Goal: Information Seeking & Learning: Learn about a topic

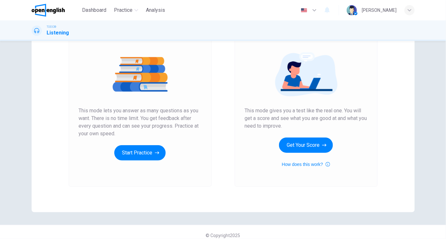
scroll to position [69, 0]
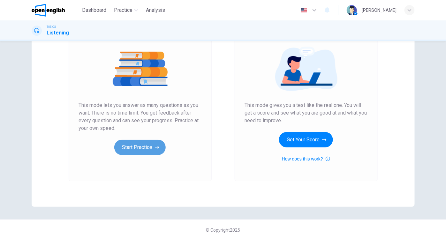
click at [137, 149] on button "Start Practice" at bounding box center [139, 147] width 51 height 15
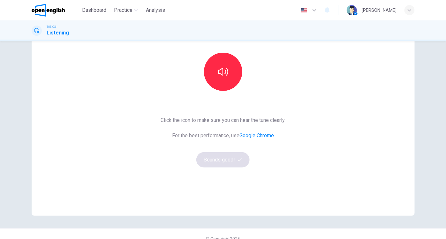
scroll to position [60, 0]
click at [225, 73] on icon "button" at bounding box center [223, 72] width 10 height 10
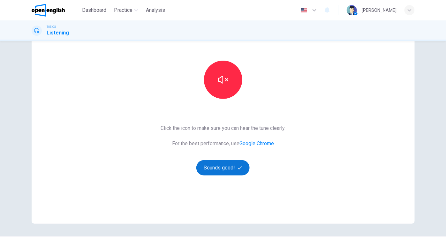
scroll to position [51, 0]
click at [226, 167] on button "Sounds good!" at bounding box center [224, 168] width 54 height 15
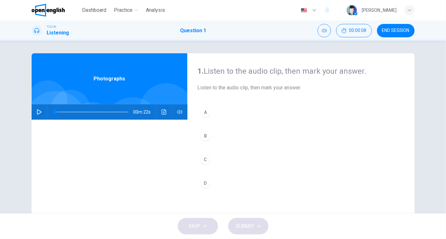
scroll to position [0, 0]
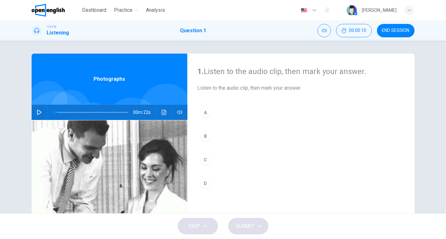
click at [37, 111] on icon "button" at bounding box center [39, 112] width 5 height 5
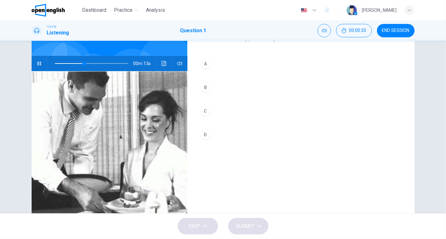
scroll to position [74, 0]
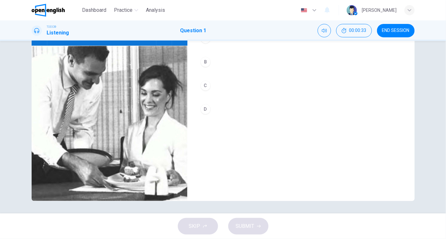
type input "*"
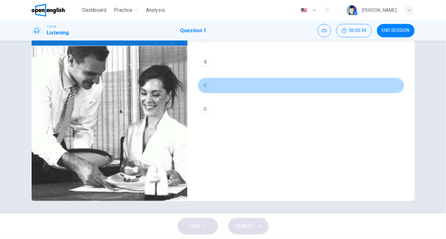
click at [205, 85] on div "C" at bounding box center [206, 86] width 10 height 10
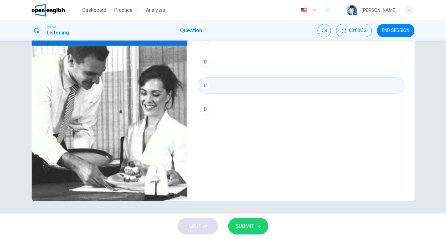
click at [244, 227] on span "SUBMIT" at bounding box center [245, 226] width 19 height 9
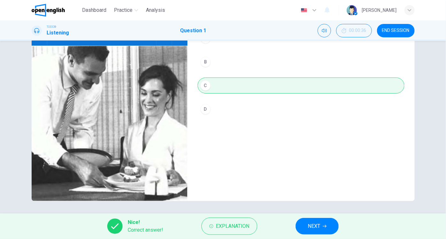
click at [313, 228] on span "NEXT" at bounding box center [314, 226] width 12 height 9
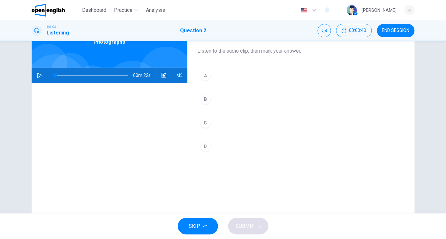
scroll to position [43, 0]
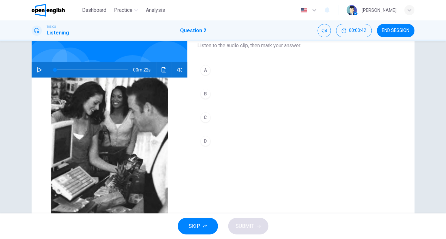
click at [37, 69] on icon "button" at bounding box center [39, 69] width 4 height 5
type input "*"
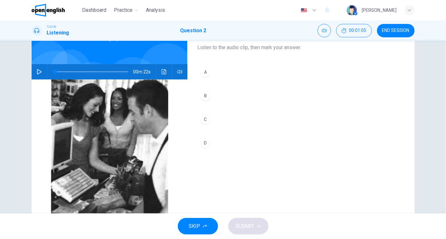
scroll to position [40, 0]
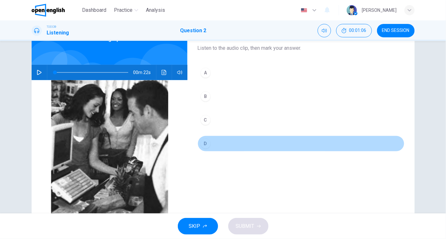
click at [206, 142] on div "D" at bounding box center [206, 144] width 10 height 10
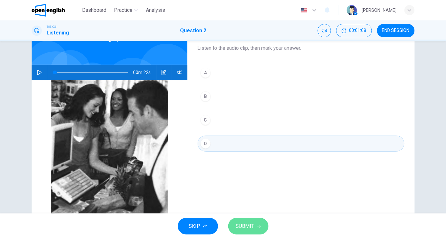
click at [244, 228] on span "SUBMIT" at bounding box center [245, 226] width 19 height 9
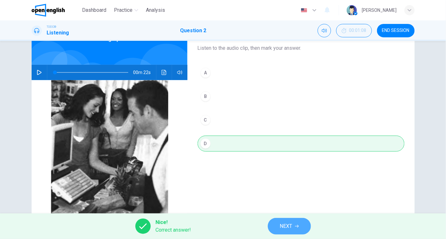
click at [286, 225] on span "NEXT" at bounding box center [286, 226] width 12 height 9
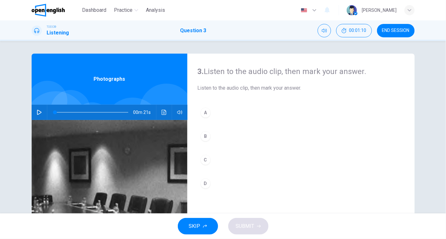
click at [38, 112] on icon "button" at bounding box center [39, 112] width 5 height 5
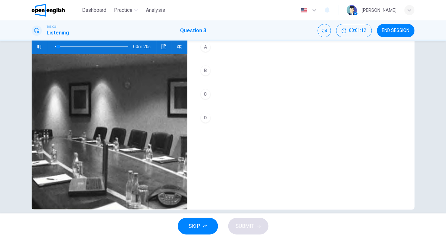
scroll to position [74, 0]
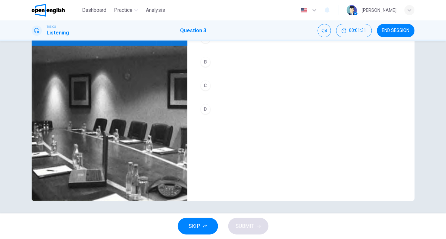
type input "*"
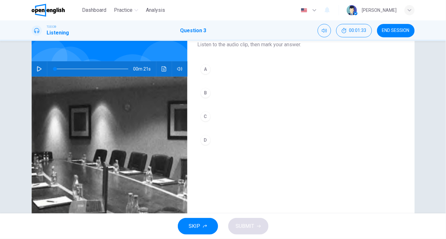
scroll to position [38, 0]
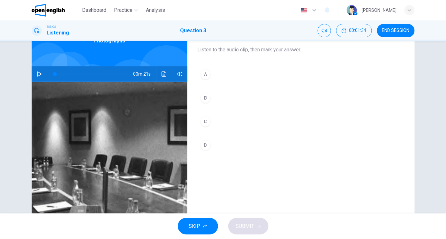
click at [205, 76] on div "A" at bounding box center [206, 74] width 10 height 10
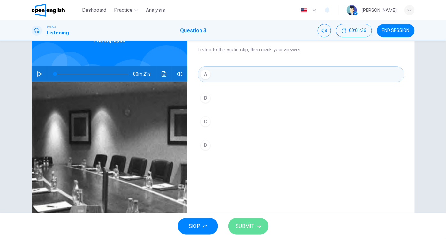
click at [254, 228] on button "SUBMIT" at bounding box center [249, 226] width 40 height 17
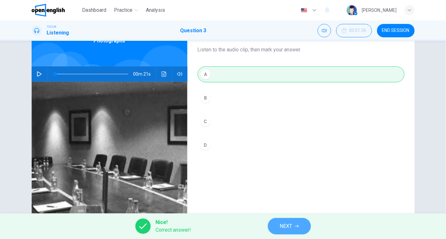
click at [283, 226] on span "NEXT" at bounding box center [286, 226] width 12 height 9
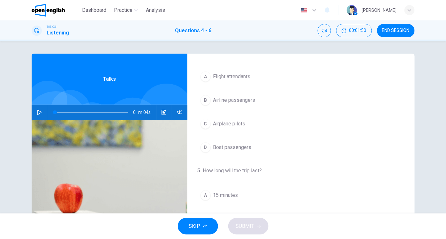
scroll to position [0, 0]
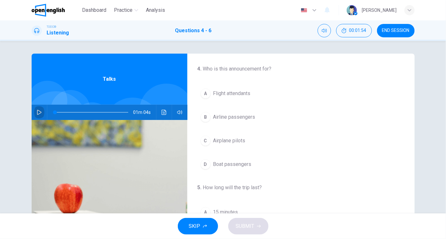
click at [37, 112] on icon "button" at bounding box center [39, 112] width 5 height 5
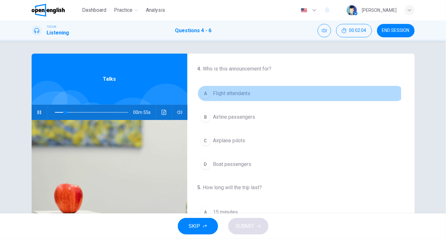
click at [204, 95] on div "A" at bounding box center [206, 94] width 10 height 10
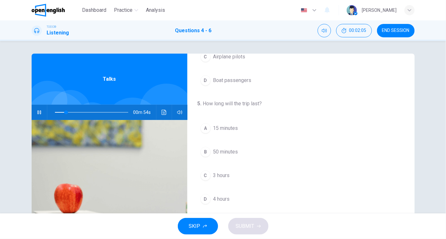
scroll to position [84, 0]
click at [202, 173] on div "C" at bounding box center [206, 175] width 10 height 10
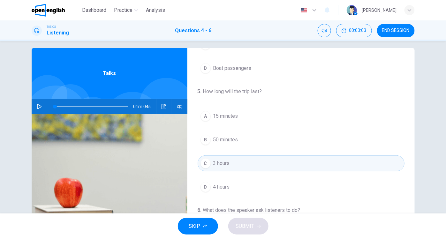
scroll to position [0, 0]
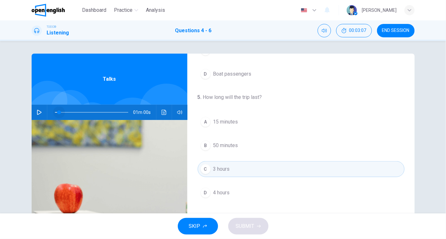
drag, startPoint x: 53, startPoint y: 112, endPoint x: 48, endPoint y: 112, distance: 5.4
click at [57, 113] on span at bounding box center [59, 113] width 4 height 4
click at [38, 111] on icon "button" at bounding box center [39, 112] width 4 height 5
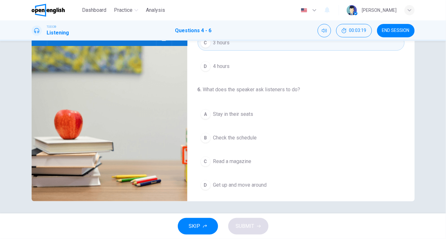
scroll to position [74, 0]
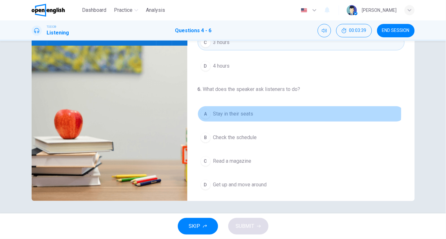
click at [202, 110] on div "A" at bounding box center [206, 114] width 10 height 10
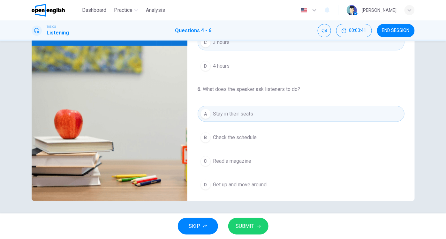
click at [252, 227] on span "SUBMIT" at bounding box center [245, 226] width 19 height 9
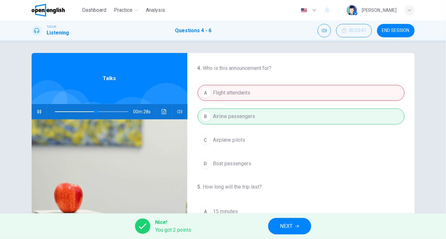
scroll to position [0, 0]
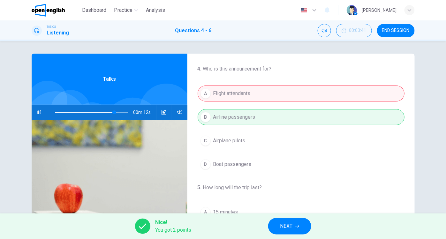
type input "**"
click at [282, 226] on span "NEXT" at bounding box center [287, 226] width 12 height 9
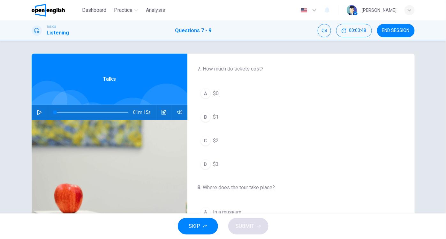
click at [37, 112] on icon "button" at bounding box center [39, 112] width 5 height 5
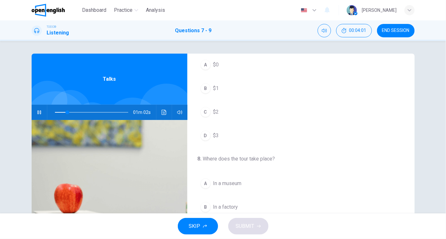
scroll to position [30, 0]
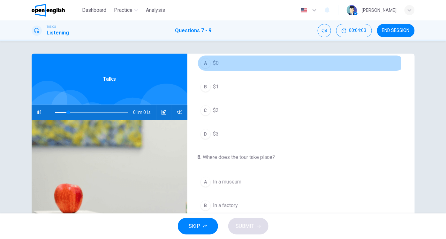
click at [203, 66] on div "A" at bounding box center [206, 63] width 10 height 10
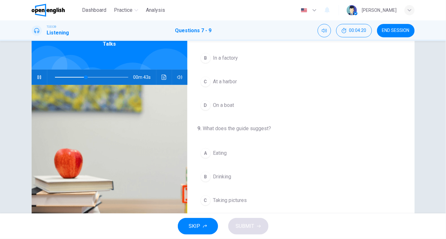
scroll to position [74, 0]
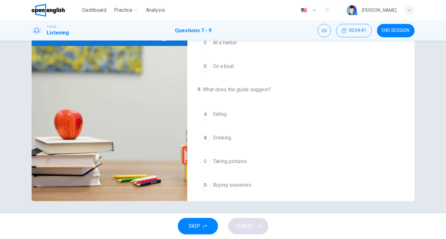
click at [203, 180] on div "D" at bounding box center [206, 185] width 10 height 10
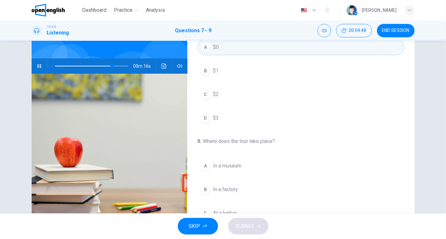
scroll to position [0, 0]
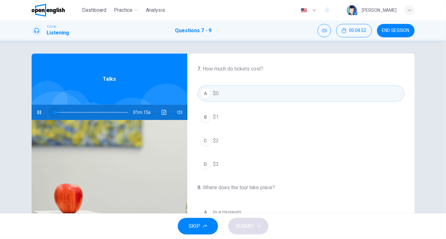
drag, startPoint x: 113, startPoint y: 111, endPoint x: 35, endPoint y: 110, distance: 78.6
click at [35, 110] on div "01m 15s" at bounding box center [110, 112] width 156 height 15
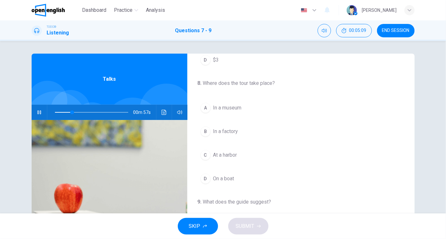
scroll to position [111, 0]
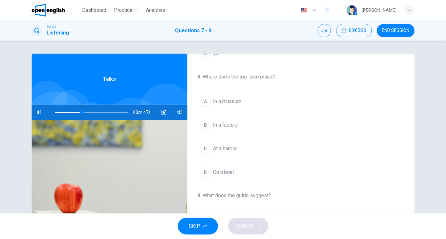
click at [204, 100] on div "A" at bounding box center [206, 102] width 10 height 10
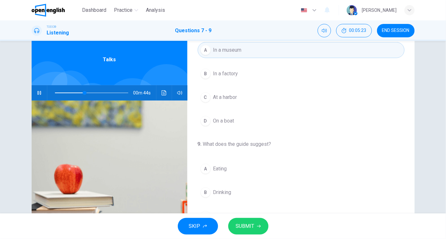
scroll to position [23, 0]
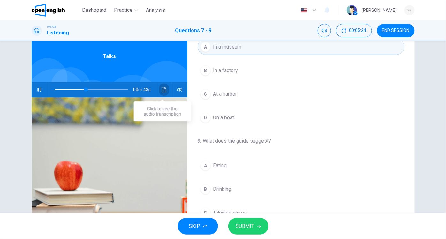
click at [163, 92] on icon "Click to see the audio transcription" at bounding box center [164, 89] width 5 height 5
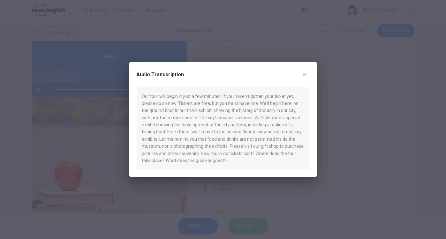
click at [342, 196] on div at bounding box center [223, 119] width 446 height 239
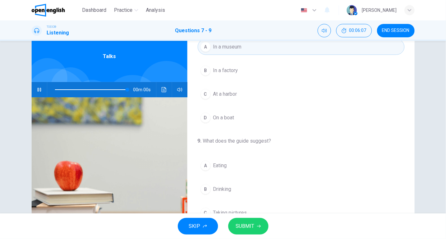
type input "*"
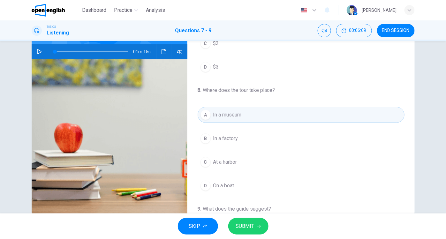
scroll to position [32, 0]
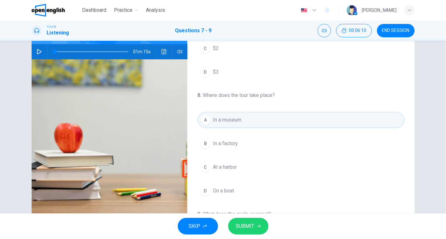
click at [248, 229] on span "SUBMIT" at bounding box center [245, 226] width 19 height 9
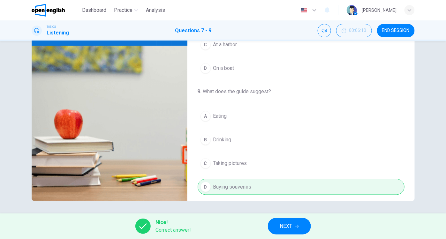
scroll to position [143, 0]
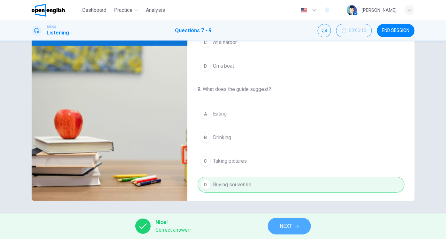
click at [289, 225] on span "NEXT" at bounding box center [286, 226] width 12 height 9
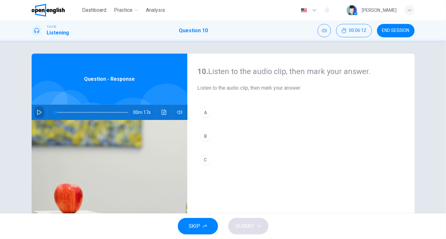
click at [37, 112] on icon "button" at bounding box center [39, 112] width 5 height 5
click at [37, 111] on icon "button" at bounding box center [39, 112] width 4 height 5
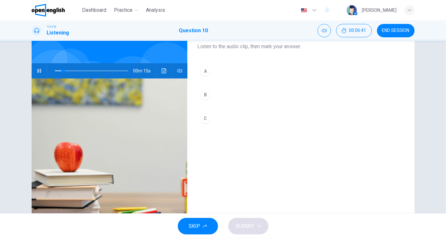
scroll to position [51, 0]
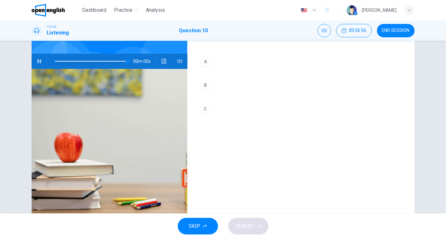
type input "*"
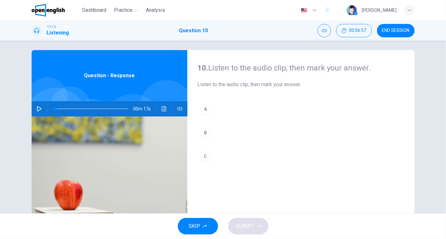
scroll to position [0, 0]
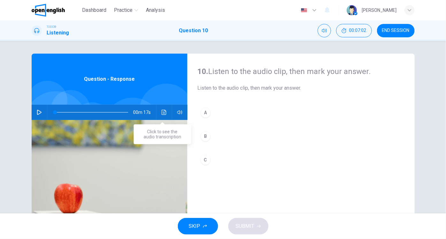
click at [162, 112] on icon "Click to see the audio transcription" at bounding box center [164, 112] width 5 height 5
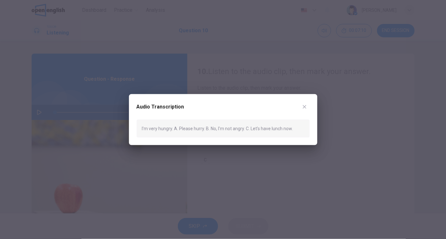
click at [307, 105] on button "button" at bounding box center [305, 107] width 10 height 10
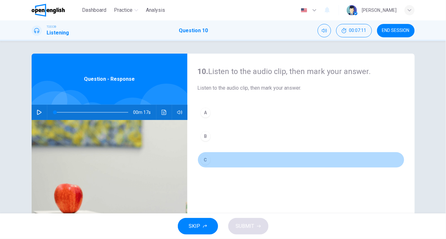
click at [202, 157] on div "C" at bounding box center [206, 160] width 10 height 10
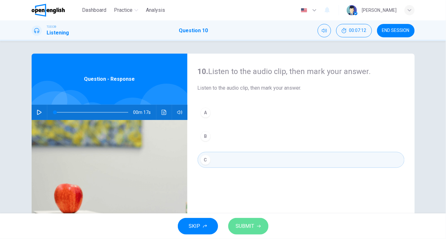
click at [249, 225] on span "SUBMIT" at bounding box center [245, 226] width 19 height 9
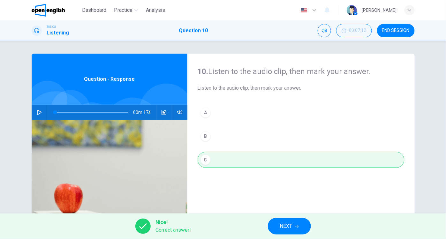
click at [291, 228] on span "NEXT" at bounding box center [286, 226] width 12 height 9
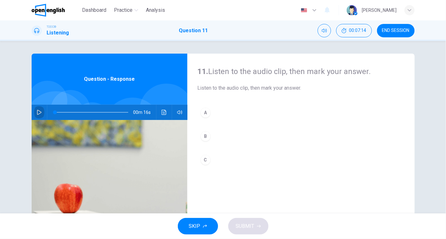
click at [37, 111] on icon "button" at bounding box center [39, 112] width 4 height 5
type input "*"
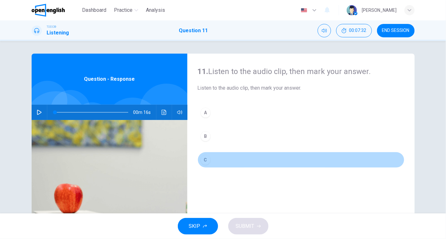
click at [204, 160] on div "C" at bounding box center [206, 160] width 10 height 10
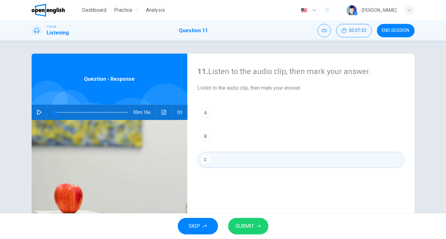
click at [247, 225] on span "SUBMIT" at bounding box center [245, 226] width 19 height 9
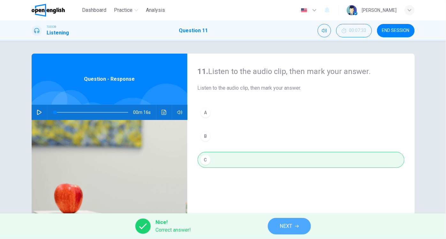
click at [286, 229] on span "NEXT" at bounding box center [286, 226] width 12 height 9
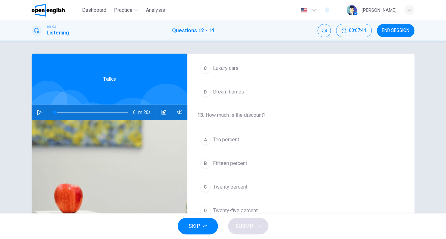
scroll to position [50, 0]
click at [37, 111] on icon "button" at bounding box center [39, 112] width 5 height 5
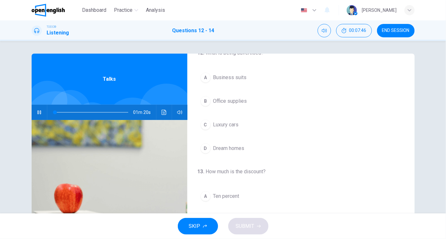
scroll to position [0, 0]
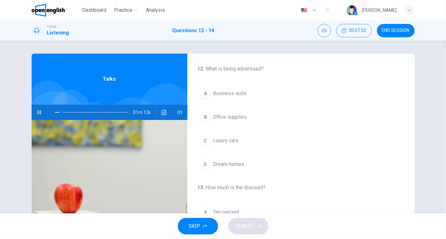
click at [205, 92] on div "A" at bounding box center [206, 94] width 10 height 10
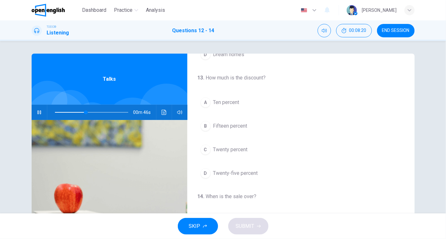
scroll to position [125, 0]
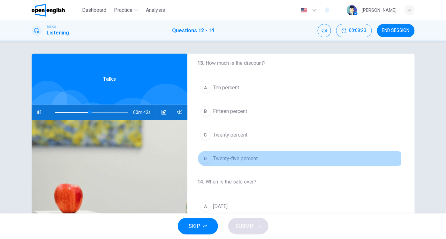
click at [204, 157] on div "D" at bounding box center [206, 159] width 10 height 10
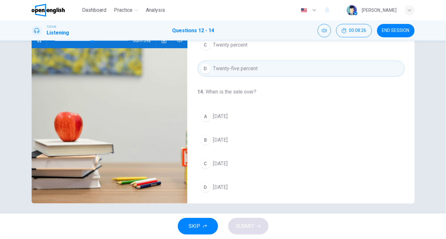
scroll to position [74, 0]
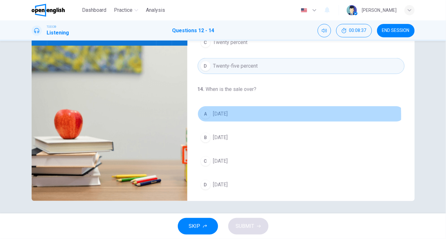
click at [206, 114] on div "A" at bounding box center [206, 114] width 10 height 10
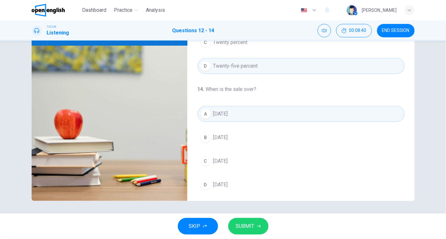
click at [246, 230] on span "SUBMIT" at bounding box center [245, 226] width 19 height 9
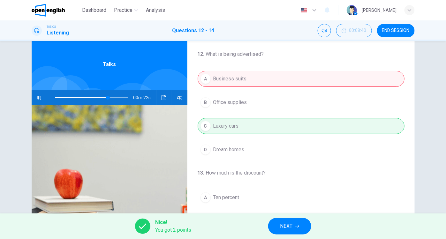
scroll to position [0, 0]
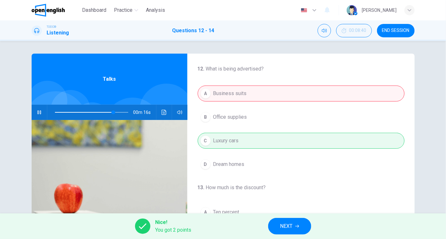
click at [203, 141] on div "A Business suits B Office supplies C Luxury cars D Dream homes" at bounding box center [301, 129] width 207 height 87
type input "**"
click at [291, 229] on span "NEXT" at bounding box center [287, 226] width 12 height 9
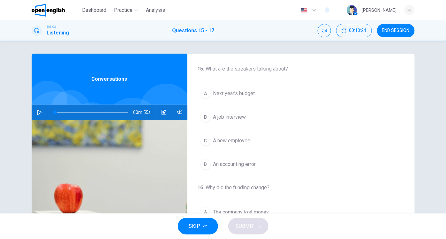
click at [37, 112] on icon "button" at bounding box center [39, 112] width 5 height 5
drag, startPoint x: 103, startPoint y: 111, endPoint x: 43, endPoint y: 110, distance: 60.1
click at [53, 111] on span at bounding box center [55, 113] width 4 height 4
click at [205, 93] on div "A" at bounding box center [206, 94] width 10 height 10
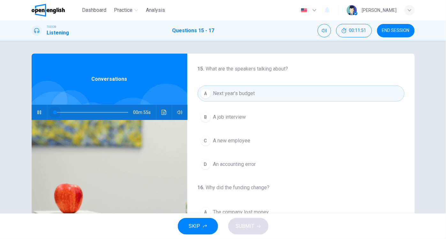
drag, startPoint x: 118, startPoint y: 111, endPoint x: 39, endPoint y: 112, distance: 79.0
click at [39, 112] on div "00m 55s" at bounding box center [110, 112] width 156 height 15
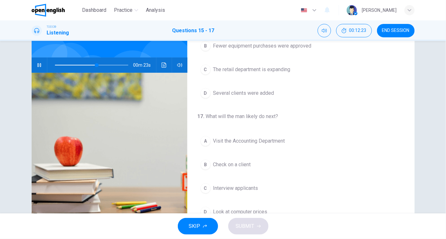
scroll to position [68, 0]
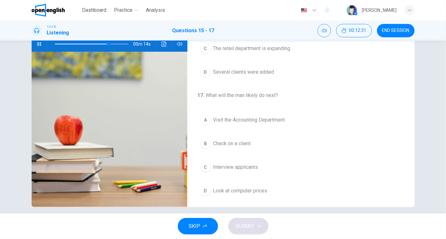
click at [203, 189] on div "D" at bounding box center [206, 191] width 10 height 10
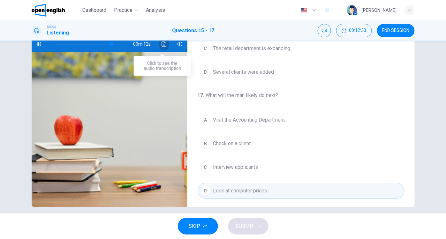
click at [164, 44] on icon "Click to see the audio transcription" at bounding box center [164, 44] width 5 height 5
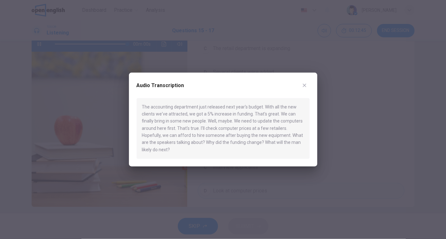
type input "*"
click at [305, 84] on icon "button" at bounding box center [304, 85] width 5 height 5
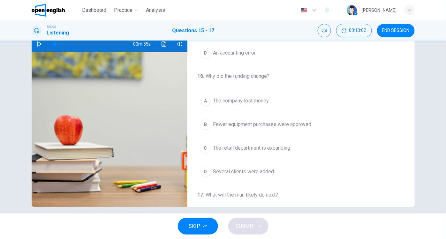
scroll to position [36, 0]
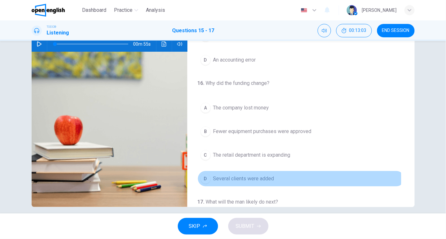
click at [204, 177] on div "D" at bounding box center [206, 179] width 10 height 10
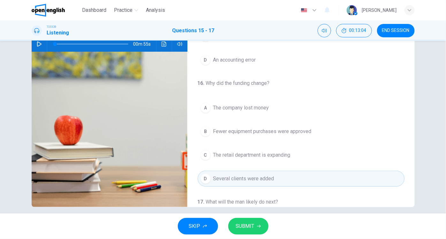
click at [255, 227] on button "SUBMIT" at bounding box center [249, 226] width 40 height 17
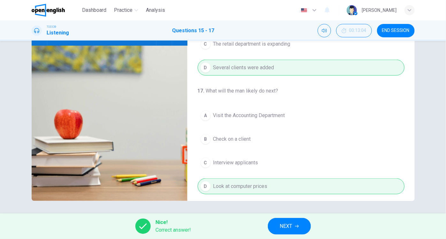
scroll to position [143, 0]
click at [277, 227] on button "NEXT" at bounding box center [289, 226] width 43 height 17
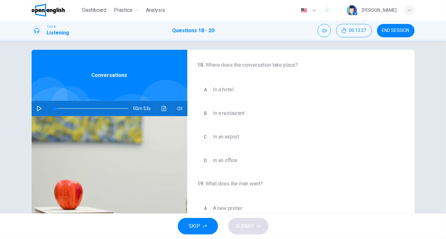
scroll to position [0, 0]
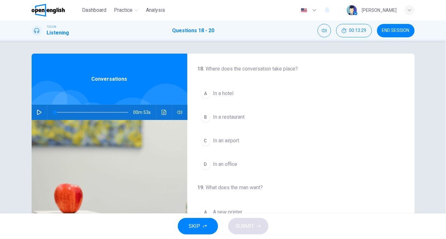
click at [37, 111] on icon "button" at bounding box center [39, 112] width 5 height 5
click at [204, 141] on div "C" at bounding box center [206, 141] width 10 height 10
click at [205, 116] on div "B" at bounding box center [206, 117] width 10 height 10
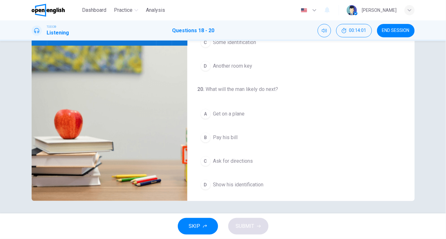
scroll to position [74, 0]
click at [204, 183] on div "D" at bounding box center [206, 185] width 10 height 10
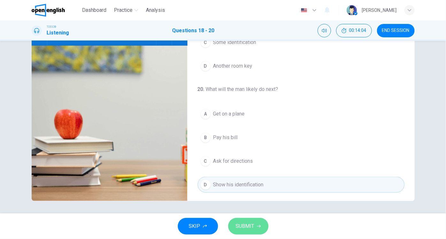
click at [250, 226] on span "SUBMIT" at bounding box center [245, 226] width 19 height 9
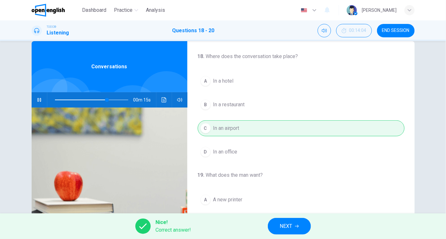
scroll to position [0, 0]
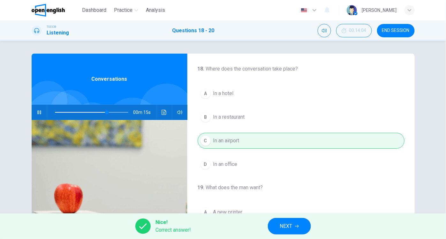
type input "**"
click at [286, 226] on span "NEXT" at bounding box center [286, 226] width 12 height 9
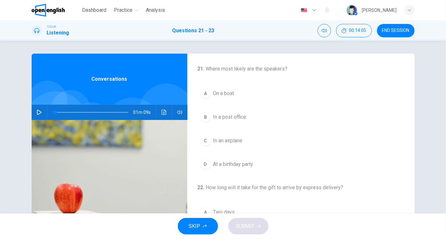
click at [37, 111] on icon "button" at bounding box center [39, 112] width 5 height 5
drag, startPoint x: 203, startPoint y: 165, endPoint x: 242, endPoint y: 159, distance: 39.1
click at [204, 165] on div "D" at bounding box center [206, 164] width 10 height 10
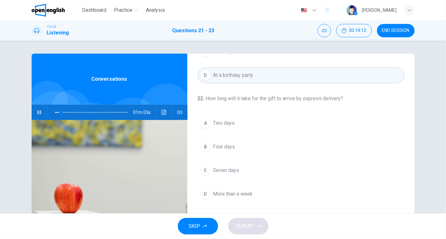
scroll to position [95, 0]
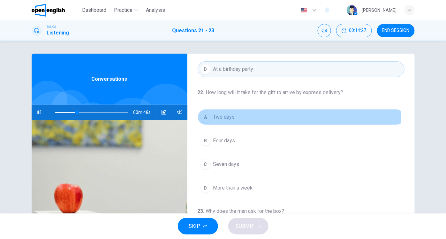
click at [206, 116] on div "A" at bounding box center [206, 117] width 10 height 10
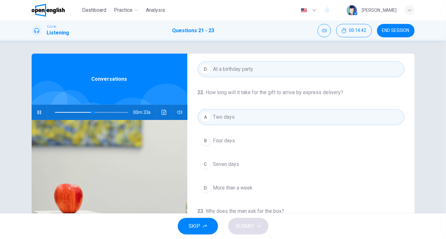
drag, startPoint x: 90, startPoint y: 112, endPoint x: 74, endPoint y: 112, distance: 15.7
drag, startPoint x: 94, startPoint y: 112, endPoint x: 60, endPoint y: 112, distance: 33.9
click at [55, 112] on span at bounding box center [57, 113] width 4 height 4
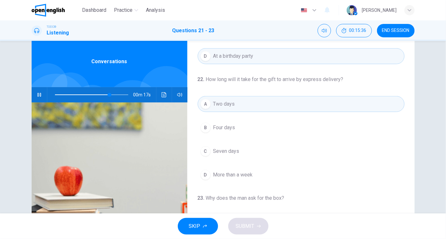
scroll to position [16, 0]
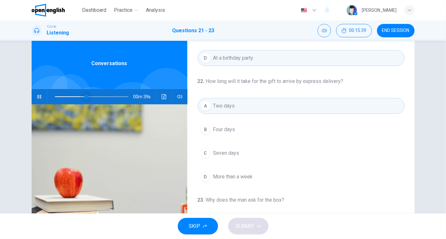
drag, startPoint x: 111, startPoint y: 97, endPoint x: 85, endPoint y: 97, distance: 26.2
click at [85, 97] on span at bounding box center [86, 97] width 4 height 4
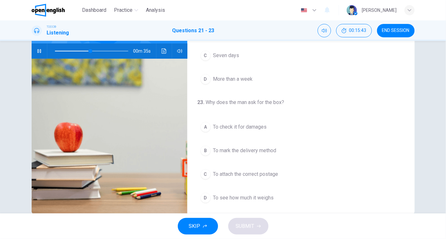
scroll to position [74, 0]
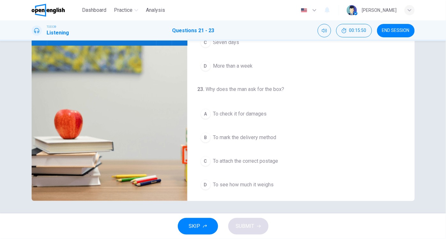
click at [202, 182] on div "D" at bounding box center [206, 185] width 10 height 10
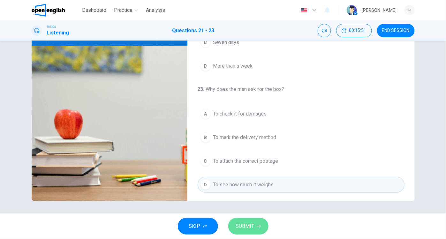
click at [253, 227] on span "SUBMIT" at bounding box center [245, 226] width 19 height 9
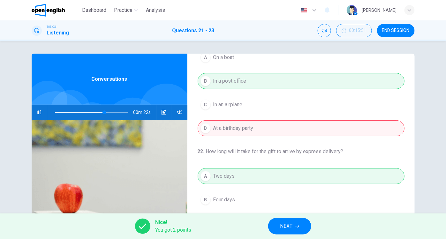
scroll to position [0, 0]
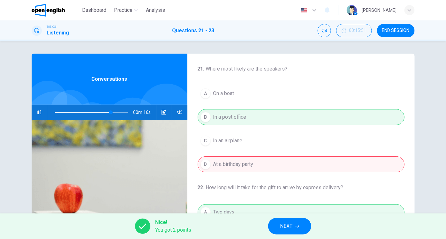
type input "**"
click at [281, 228] on span "NEXT" at bounding box center [287, 226] width 12 height 9
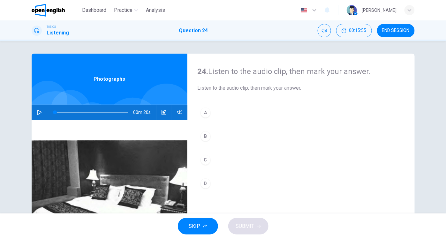
click at [37, 112] on icon "button" at bounding box center [39, 112] width 5 height 5
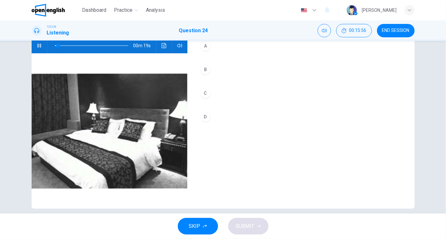
scroll to position [70, 0]
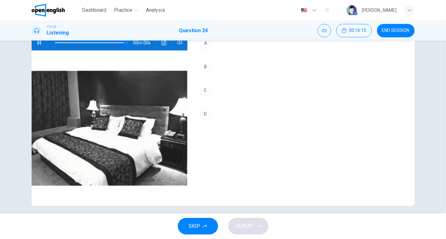
type input "*"
click at [205, 90] on div "C" at bounding box center [206, 90] width 10 height 10
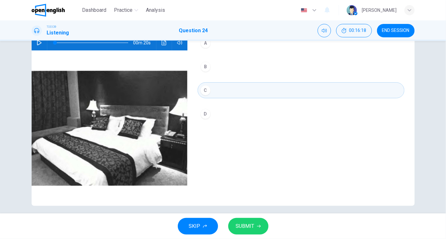
click at [253, 225] on span "SUBMIT" at bounding box center [245, 226] width 19 height 9
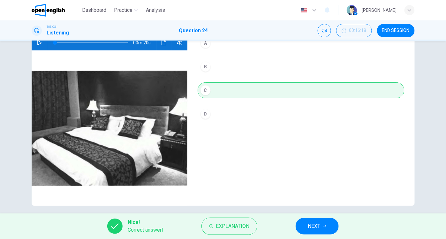
scroll to position [0, 0]
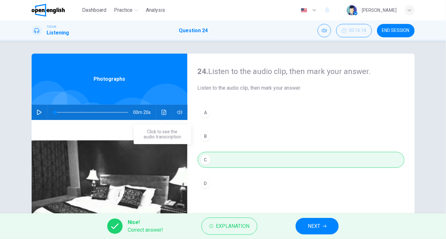
click at [162, 113] on icon "Click to see the audio transcription" at bounding box center [164, 112] width 5 height 5
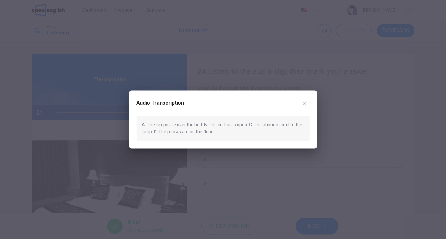
click at [306, 103] on icon "button" at bounding box center [304, 103] width 5 height 5
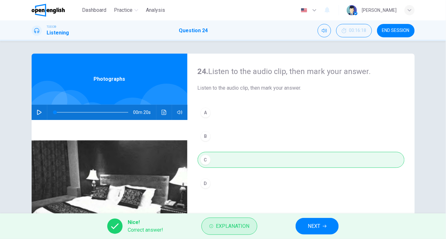
click at [235, 224] on span "Explanation" at bounding box center [233, 226] width 34 height 9
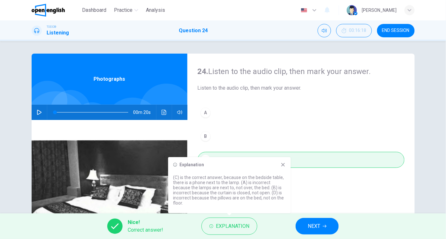
click at [283, 164] on icon at bounding box center [284, 165] width 4 height 4
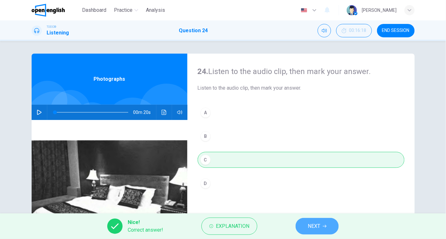
click at [311, 226] on span "NEXT" at bounding box center [314, 226] width 12 height 9
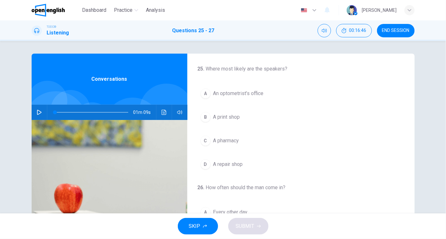
click at [37, 110] on icon "button" at bounding box center [39, 112] width 5 height 5
click at [205, 93] on div "A" at bounding box center [206, 94] width 10 height 10
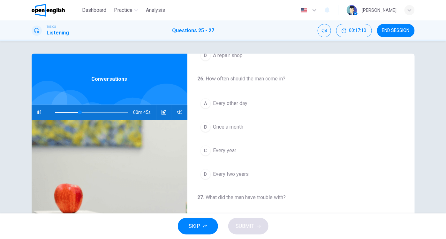
scroll to position [110, 0]
click at [202, 171] on div "D" at bounding box center [206, 174] width 10 height 10
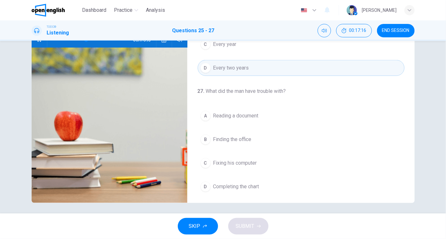
scroll to position [74, 0]
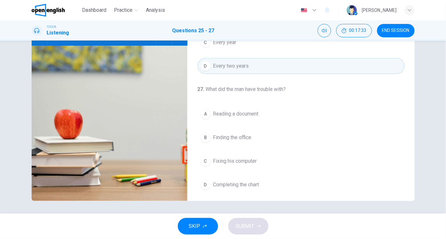
click at [205, 111] on div "A" at bounding box center [206, 114] width 10 height 10
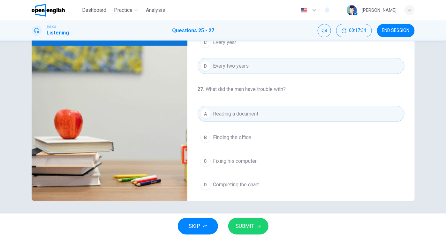
click at [245, 227] on span "SUBMIT" at bounding box center [245, 226] width 19 height 9
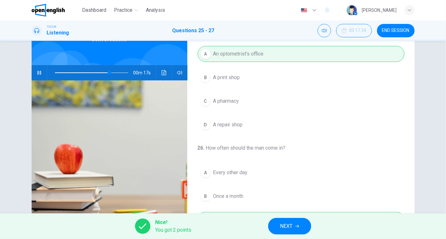
scroll to position [36, 0]
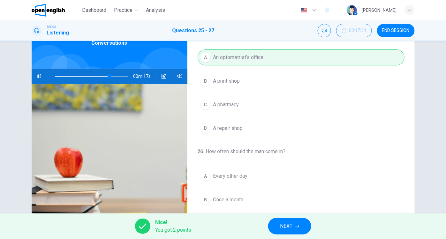
type input "**"
click at [299, 222] on button "NEXT" at bounding box center [289, 226] width 43 height 17
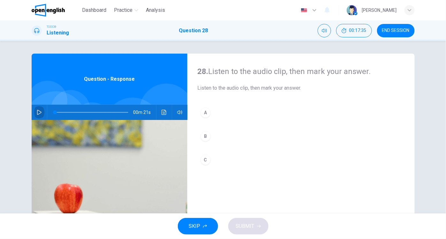
click at [37, 113] on icon "button" at bounding box center [39, 112] width 5 height 5
type input "*"
drag, startPoint x: 205, startPoint y: 161, endPoint x: 211, endPoint y: 162, distance: 6.4
click at [205, 161] on div "C" at bounding box center [206, 160] width 10 height 10
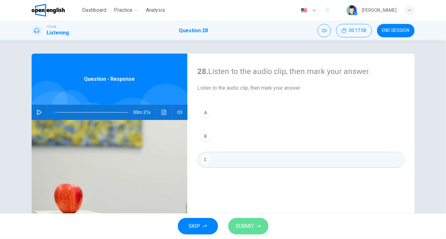
click at [240, 226] on span "SUBMIT" at bounding box center [245, 226] width 19 height 9
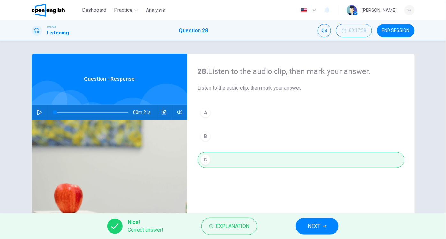
click at [312, 228] on span "NEXT" at bounding box center [314, 226] width 12 height 9
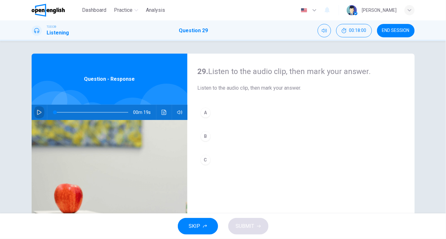
click at [38, 112] on icon "button" at bounding box center [39, 112] width 5 height 5
click at [38, 112] on icon "button" at bounding box center [39, 112] width 4 height 5
type input "*"
click at [205, 158] on div "C" at bounding box center [206, 160] width 10 height 10
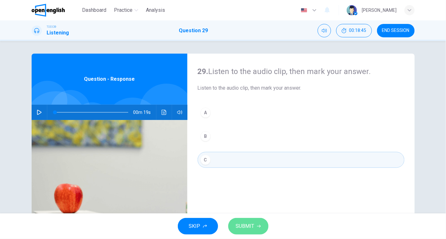
click at [252, 223] on span "SUBMIT" at bounding box center [245, 226] width 19 height 9
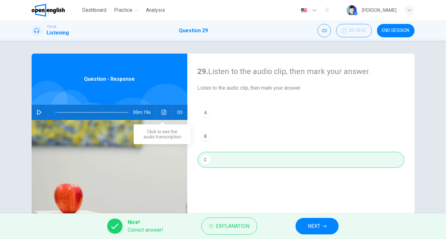
click at [165, 115] on button "Click to see the audio transcription" at bounding box center [164, 112] width 10 height 15
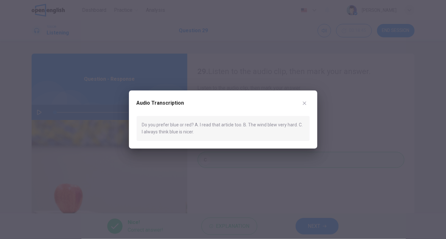
click at [305, 105] on icon "button" at bounding box center [304, 103] width 5 height 5
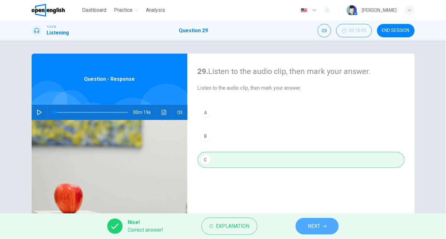
click at [321, 229] on button "NEXT" at bounding box center [317, 226] width 43 height 17
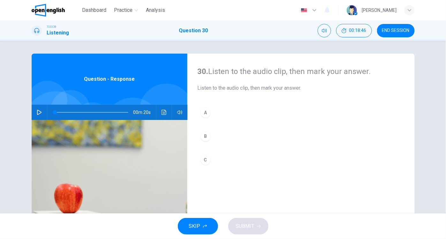
click at [37, 112] on icon "button" at bounding box center [39, 112] width 5 height 5
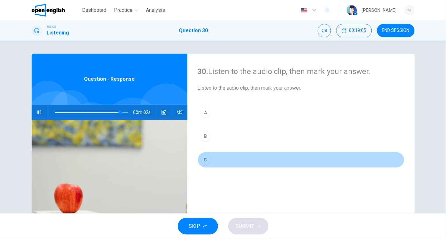
click at [206, 161] on div "C" at bounding box center [206, 160] width 10 height 10
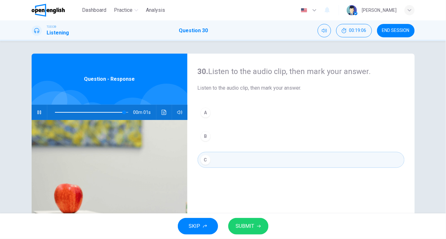
type input "*"
click at [241, 222] on span "SUBMIT" at bounding box center [245, 226] width 19 height 9
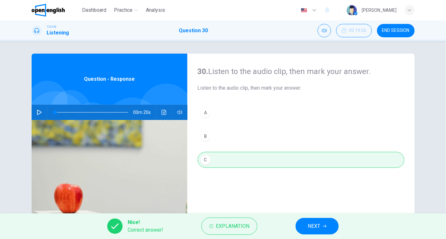
click at [314, 226] on span "NEXT" at bounding box center [314, 226] width 12 height 9
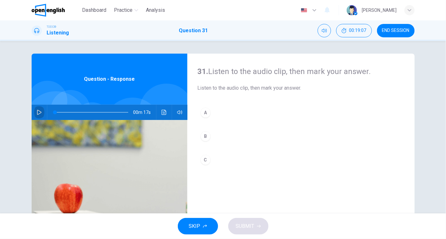
click at [37, 112] on icon "button" at bounding box center [39, 112] width 5 height 5
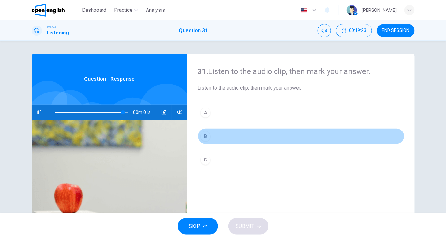
click at [204, 136] on div "B" at bounding box center [206, 136] width 10 height 10
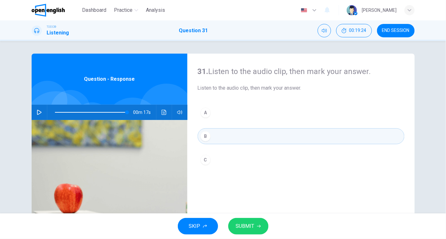
type input "*"
click at [239, 225] on span "SUBMIT" at bounding box center [245, 226] width 19 height 9
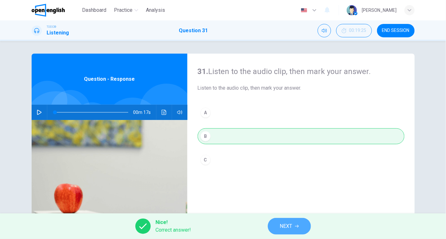
click at [278, 228] on button "NEXT" at bounding box center [289, 226] width 43 height 17
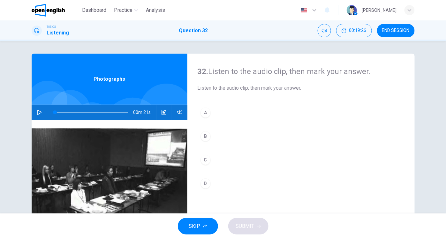
click at [37, 112] on icon "button" at bounding box center [39, 112] width 5 height 5
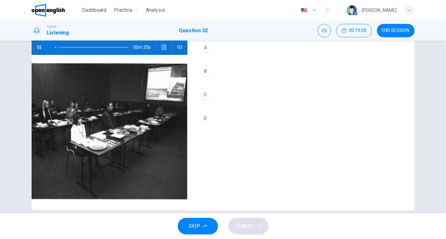
scroll to position [69, 0]
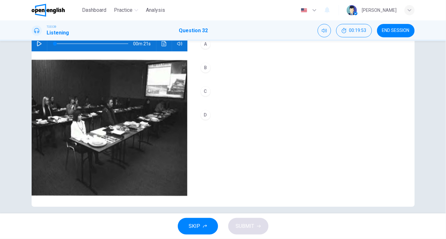
click at [37, 42] on icon "button" at bounding box center [39, 43] width 4 height 5
click at [162, 44] on icon "Click to see the audio transcription" at bounding box center [164, 43] width 5 height 5
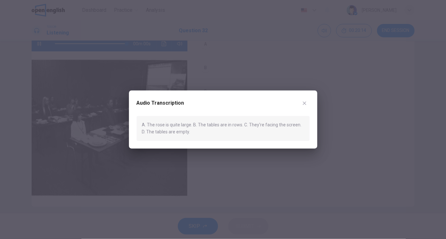
type input "*"
click at [305, 102] on icon "button" at bounding box center [304, 103] width 5 height 5
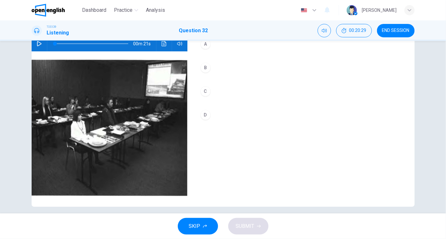
click at [204, 88] on div "C" at bounding box center [206, 91] width 10 height 10
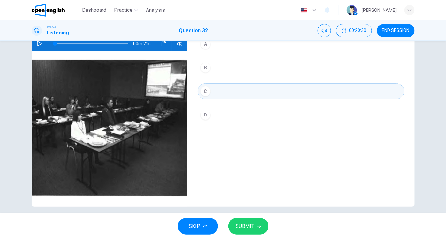
click at [243, 224] on span "SUBMIT" at bounding box center [245, 226] width 19 height 9
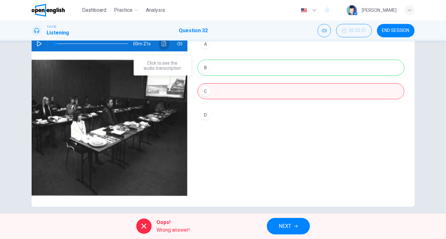
click at [163, 44] on icon "Click to see the audio transcription" at bounding box center [164, 43] width 5 height 5
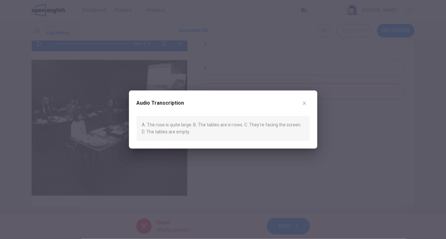
click at [306, 103] on icon "button" at bounding box center [304, 103] width 5 height 5
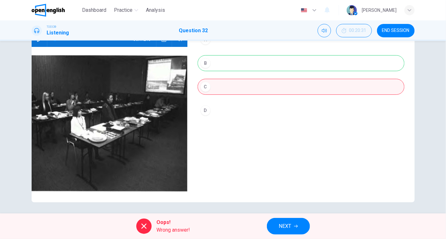
scroll to position [74, 0]
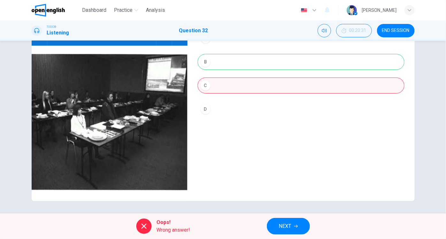
click at [280, 225] on span "NEXT" at bounding box center [285, 226] width 12 height 9
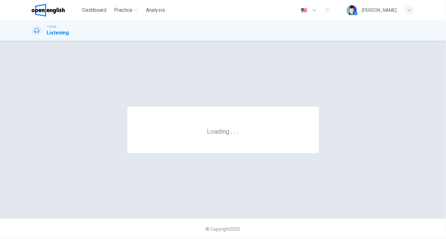
scroll to position [0, 0]
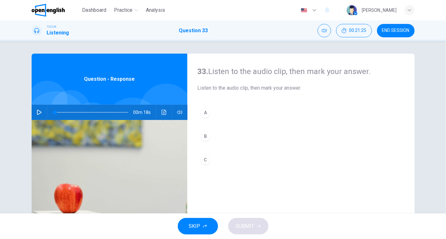
click at [37, 111] on icon "button" at bounding box center [39, 112] width 4 height 5
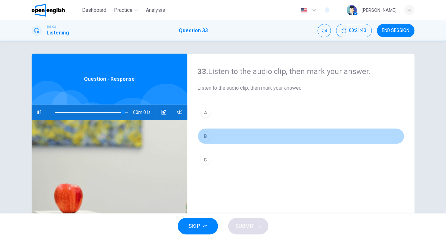
click at [205, 138] on div "B" at bounding box center [206, 136] width 10 height 10
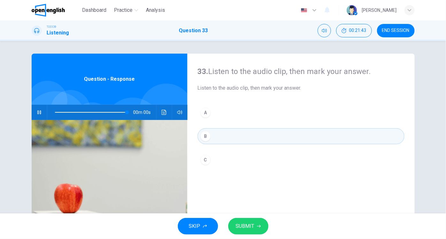
type input "*"
click at [251, 227] on span "SUBMIT" at bounding box center [245, 226] width 19 height 9
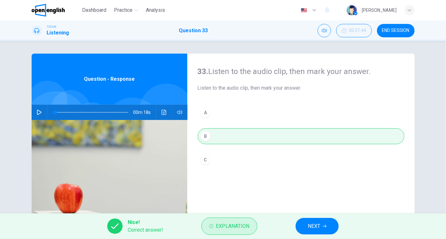
click at [250, 226] on button "Explanation" at bounding box center [230, 226] width 56 height 17
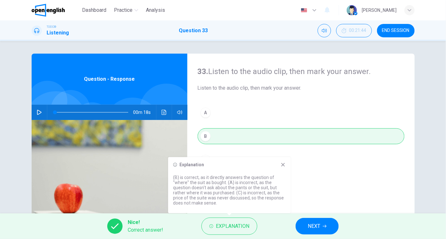
click at [282, 164] on icon at bounding box center [283, 164] width 5 height 5
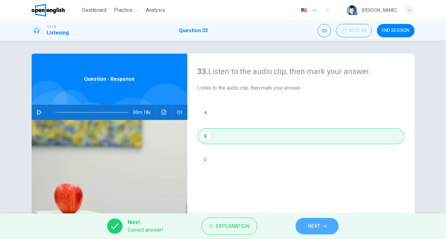
click at [315, 226] on span "NEXT" at bounding box center [314, 226] width 12 height 9
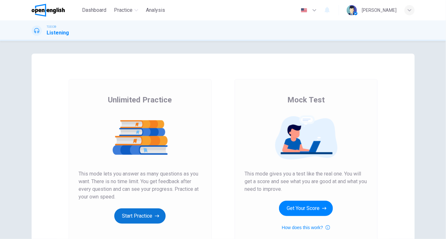
click at [126, 213] on button "Start Practice" at bounding box center [139, 216] width 51 height 15
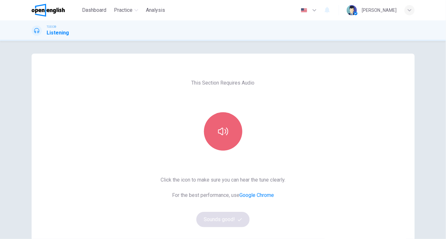
click at [218, 133] on icon "button" at bounding box center [223, 132] width 10 height 8
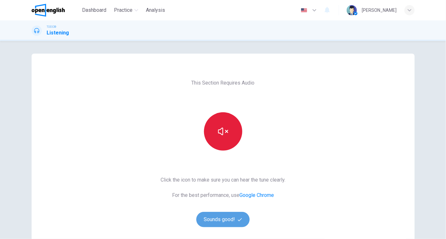
click at [219, 218] on button "Sounds good!" at bounding box center [224, 219] width 54 height 15
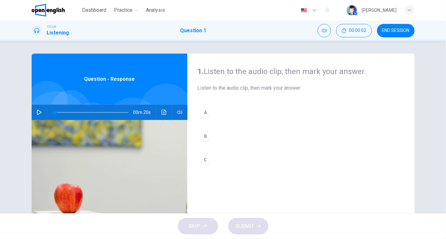
click at [38, 112] on icon "button" at bounding box center [39, 112] width 5 height 5
type input "*"
click at [201, 159] on div "C" at bounding box center [206, 160] width 10 height 10
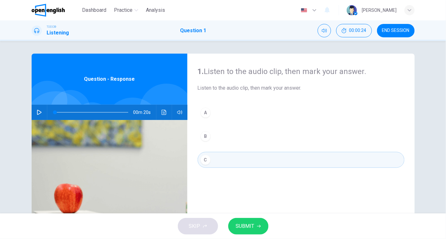
click at [249, 226] on span "SUBMIT" at bounding box center [245, 226] width 19 height 9
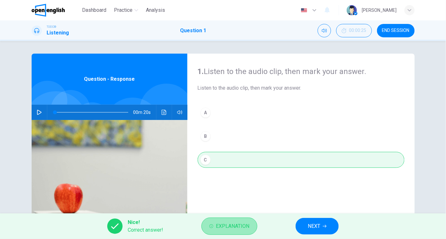
click at [240, 229] on span "Explanation" at bounding box center [233, 226] width 34 height 9
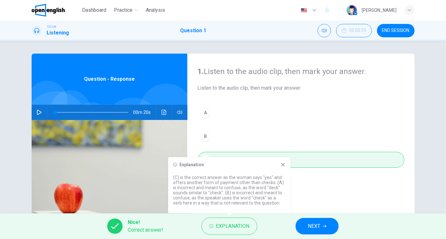
click at [284, 163] on icon at bounding box center [283, 164] width 5 height 5
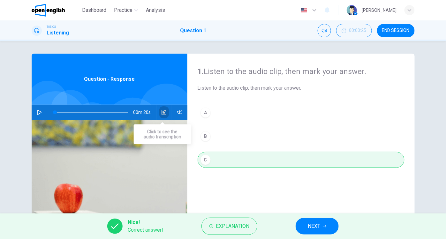
click at [163, 113] on icon "Click to see the audio transcription" at bounding box center [164, 112] width 5 height 5
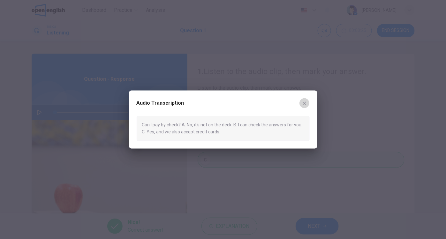
click at [305, 104] on icon "button" at bounding box center [305, 104] width 4 height 4
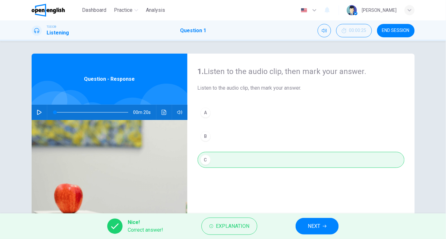
click at [315, 226] on span "NEXT" at bounding box center [314, 226] width 12 height 9
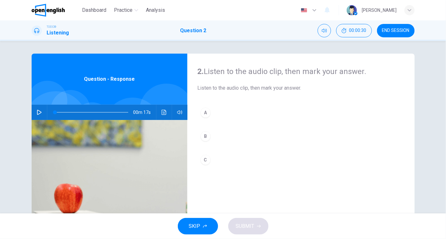
click at [37, 112] on icon "button" at bounding box center [39, 112] width 5 height 5
click at [201, 136] on div "B" at bounding box center [206, 136] width 10 height 10
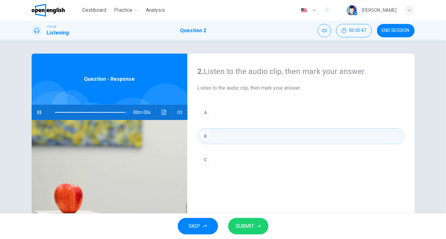
type input "*"
click at [248, 227] on span "SUBMIT" at bounding box center [245, 226] width 19 height 9
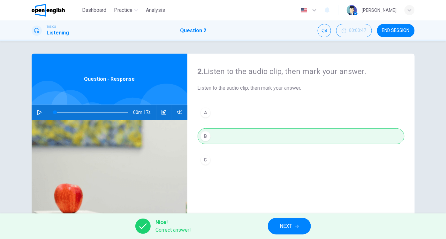
click at [285, 229] on span "NEXT" at bounding box center [286, 226] width 12 height 9
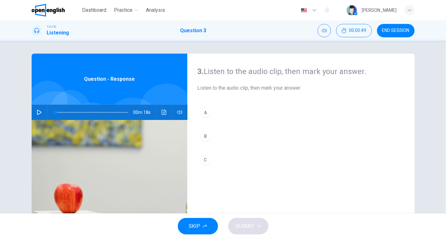
click at [37, 111] on icon "button" at bounding box center [39, 112] width 4 height 5
type input "*"
click at [203, 137] on div "B" at bounding box center [206, 136] width 10 height 10
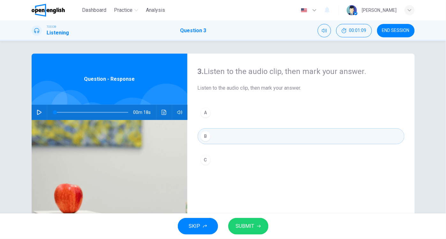
click at [247, 223] on span "SUBMIT" at bounding box center [245, 226] width 19 height 9
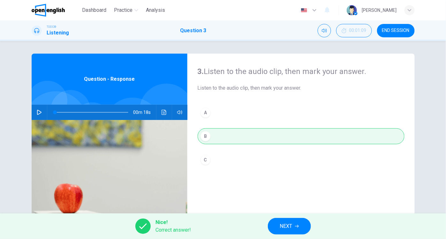
click at [293, 226] on button "NEXT" at bounding box center [289, 226] width 43 height 17
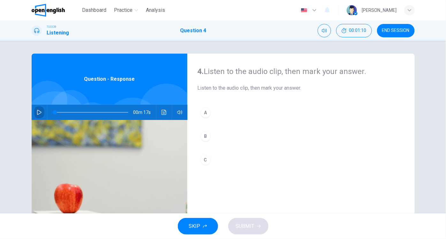
click at [38, 109] on button "button" at bounding box center [39, 112] width 10 height 15
drag, startPoint x: 79, startPoint y: 114, endPoint x: 45, endPoint y: 114, distance: 33.2
click at [47, 114] on div at bounding box center [90, 112] width 86 height 15
drag, startPoint x: 58, startPoint y: 112, endPoint x: 51, endPoint y: 112, distance: 6.1
click at [53, 112] on span at bounding box center [55, 113] width 4 height 4
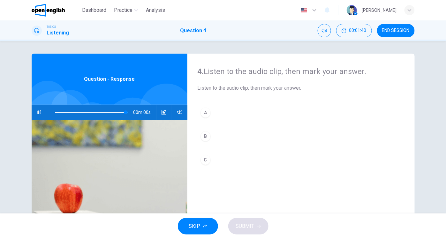
type input "*"
click at [206, 159] on div "C" at bounding box center [206, 160] width 10 height 10
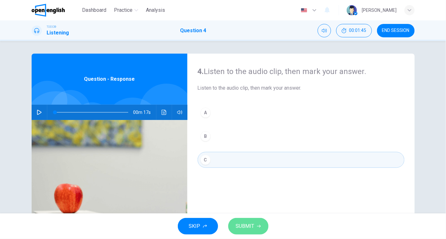
click at [252, 229] on span "SUBMIT" at bounding box center [245, 226] width 19 height 9
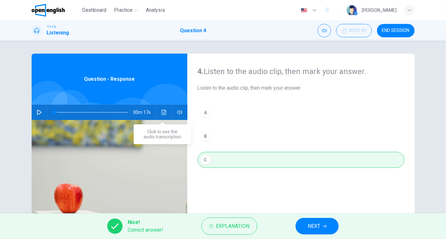
click at [169, 107] on div "00m 17s" at bounding box center [110, 112] width 156 height 15
click at [159, 111] on button "Click to see the audio transcription" at bounding box center [164, 112] width 10 height 15
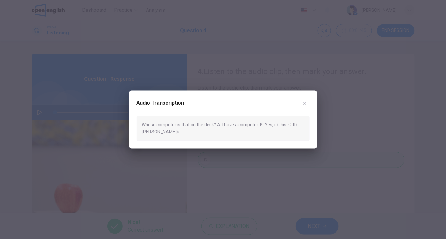
click at [306, 105] on icon "button" at bounding box center [304, 103] width 5 height 5
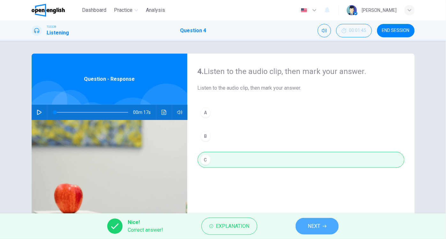
click at [318, 228] on span "NEXT" at bounding box center [314, 226] width 12 height 9
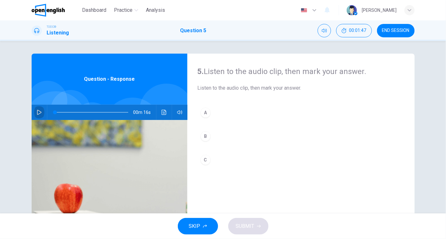
click at [39, 115] on icon "button" at bounding box center [39, 112] width 5 height 5
click at [38, 112] on icon "button" at bounding box center [39, 112] width 5 height 5
click at [205, 112] on div "A" at bounding box center [206, 113] width 10 height 10
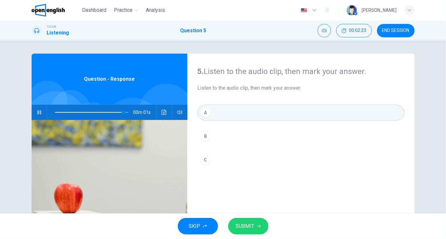
type input "*"
click at [245, 226] on span "SUBMIT" at bounding box center [245, 226] width 19 height 9
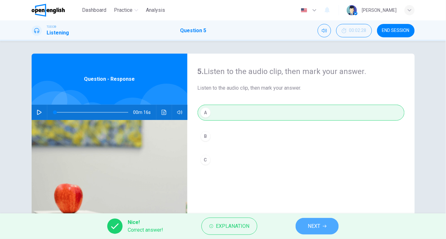
click at [310, 222] on span "NEXT" at bounding box center [314, 226] width 12 height 9
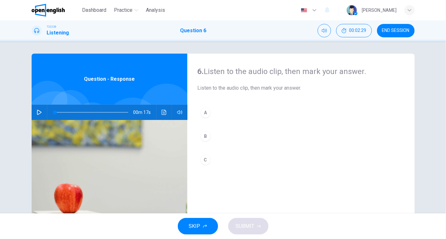
click at [37, 113] on icon "button" at bounding box center [39, 112] width 5 height 5
click at [203, 136] on div "B" at bounding box center [206, 136] width 10 height 10
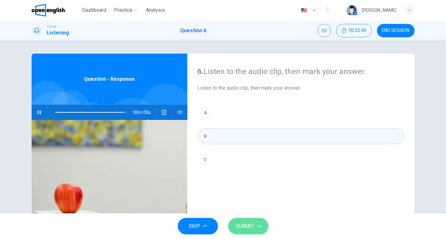
click at [247, 226] on span "SUBMIT" at bounding box center [245, 226] width 19 height 9
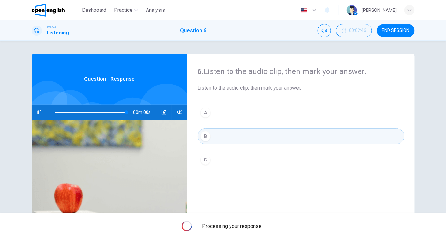
type input "*"
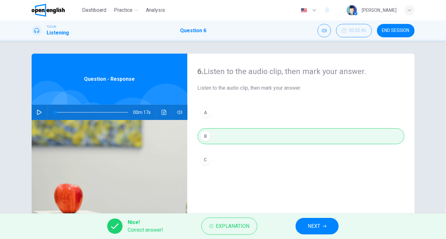
click at [312, 226] on span "NEXT" at bounding box center [314, 226] width 12 height 9
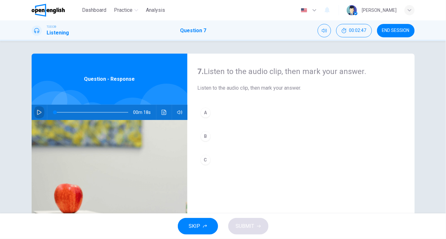
click at [38, 112] on icon "button" at bounding box center [39, 112] width 5 height 5
type input "*"
click at [205, 112] on div "A" at bounding box center [206, 113] width 10 height 10
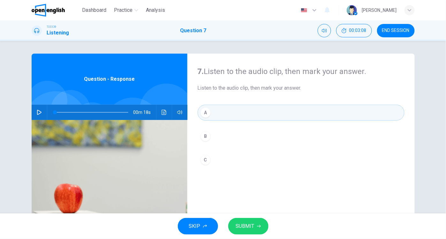
click at [245, 228] on span "SUBMIT" at bounding box center [245, 226] width 19 height 9
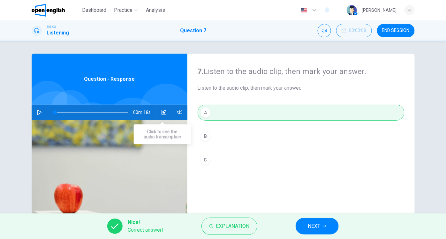
click at [162, 112] on icon "Click to see the audio transcription" at bounding box center [164, 112] width 5 height 5
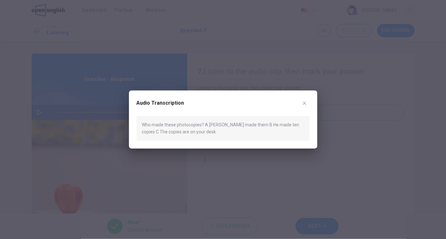
click at [306, 105] on icon "button" at bounding box center [304, 103] width 5 height 5
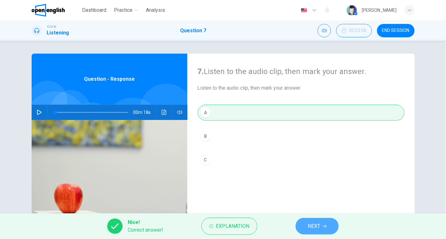
click at [312, 228] on span "NEXT" at bounding box center [314, 226] width 12 height 9
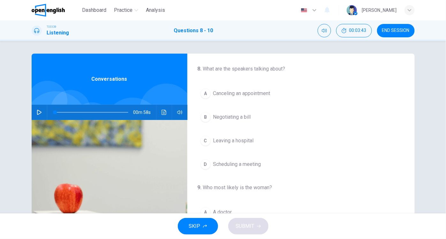
click at [37, 110] on icon "button" at bounding box center [39, 112] width 5 height 5
click at [205, 94] on div "A" at bounding box center [206, 94] width 10 height 10
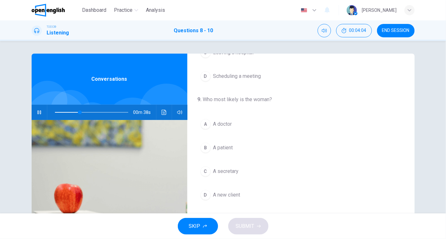
scroll to position [95, 0]
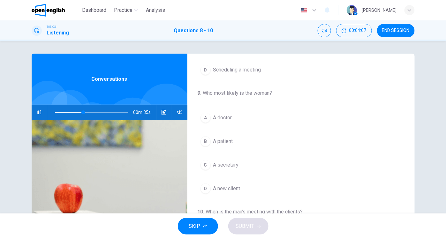
click at [205, 163] on div "C" at bounding box center [206, 165] width 10 height 10
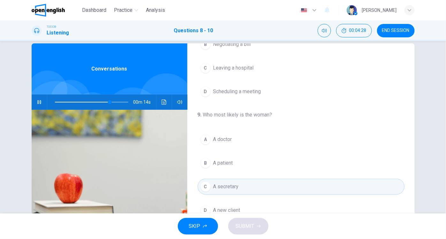
scroll to position [0, 0]
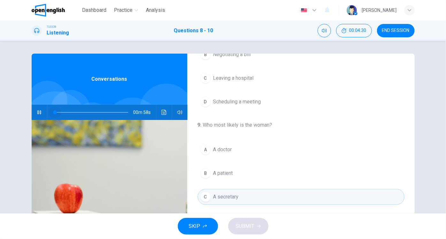
drag, startPoint x: 111, startPoint y: 112, endPoint x: 50, endPoint y: 111, distance: 60.7
click at [53, 111] on span at bounding box center [55, 113] width 4 height 4
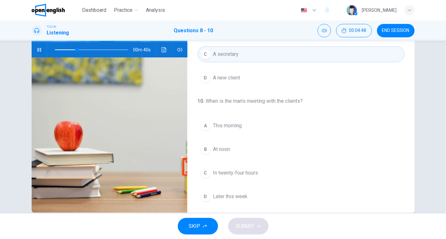
scroll to position [74, 0]
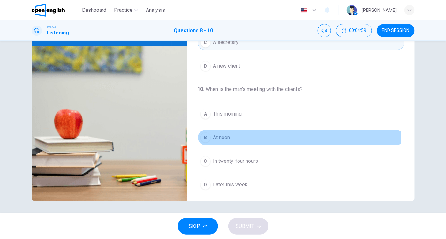
click at [205, 136] on div "B" at bounding box center [206, 138] width 10 height 10
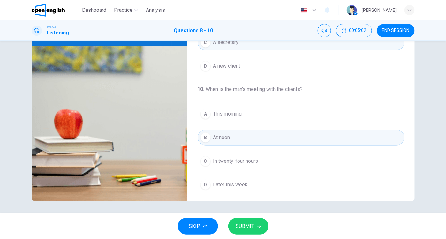
click at [243, 228] on span "SUBMIT" at bounding box center [245, 226] width 19 height 9
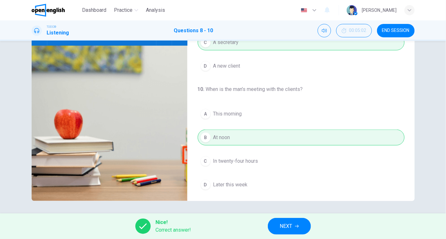
type input "**"
click at [287, 227] on span "NEXT" at bounding box center [286, 226] width 12 height 9
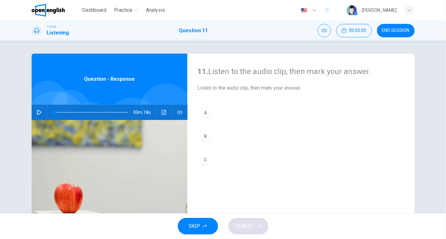
click at [34, 113] on button "button" at bounding box center [39, 112] width 10 height 15
type input "*"
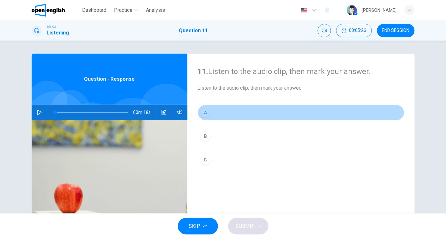
click at [204, 115] on div "A" at bounding box center [206, 113] width 10 height 10
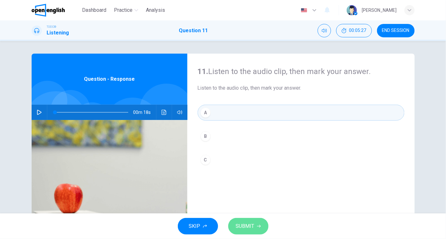
click at [245, 228] on span "SUBMIT" at bounding box center [245, 226] width 19 height 9
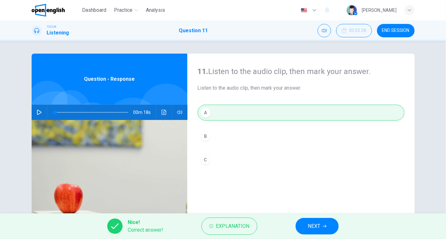
click at [321, 224] on span "NEXT" at bounding box center [314, 226] width 12 height 9
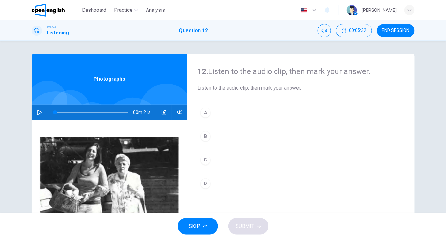
click at [37, 112] on icon "button" at bounding box center [39, 112] width 5 height 5
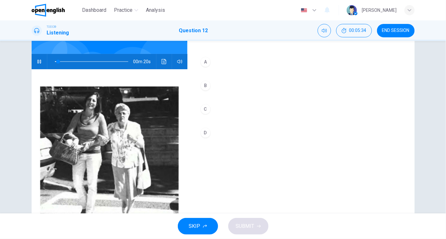
scroll to position [65, 0]
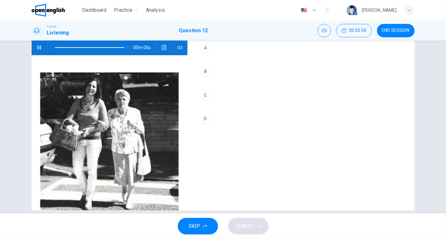
type input "*"
click at [204, 51] on div "A" at bounding box center [206, 48] width 10 height 10
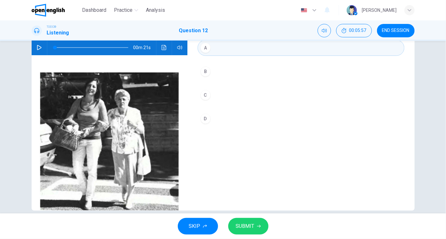
click at [244, 226] on span "SUBMIT" at bounding box center [245, 226] width 19 height 9
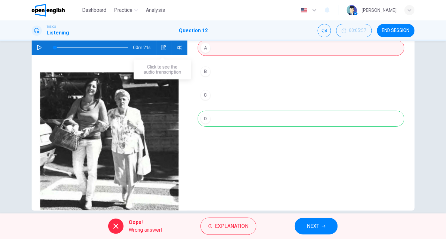
click at [164, 48] on icon "Click to see the audio transcription" at bounding box center [164, 47] width 5 height 5
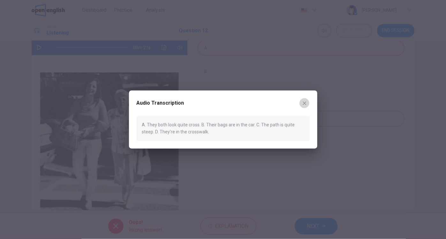
click at [305, 103] on icon "button" at bounding box center [305, 104] width 4 height 4
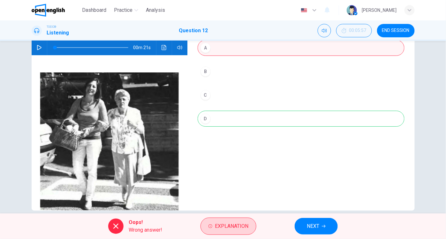
click at [225, 226] on span "Explanation" at bounding box center [232, 226] width 34 height 9
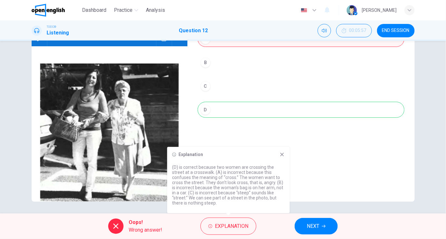
scroll to position [74, 0]
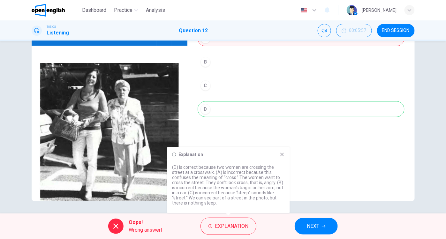
click at [281, 154] on icon at bounding box center [282, 154] width 5 height 5
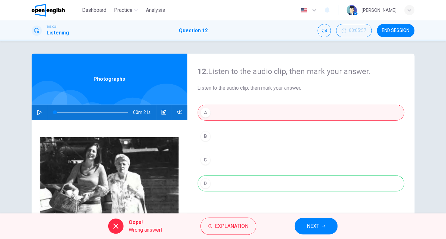
scroll to position [0, 0]
click at [164, 112] on icon "Click to see the audio transcription" at bounding box center [164, 112] width 5 height 5
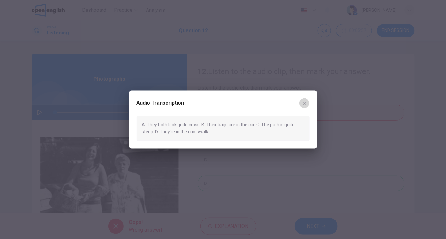
click at [304, 105] on icon "button" at bounding box center [304, 103] width 5 height 5
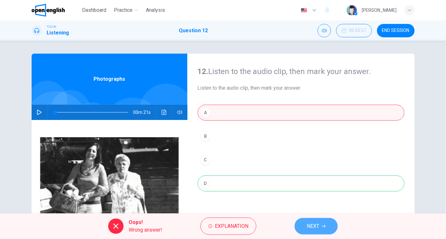
click at [309, 228] on span "NEXT" at bounding box center [313, 226] width 12 height 9
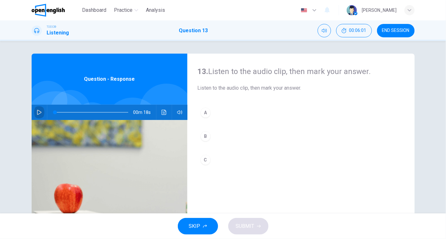
click at [37, 112] on icon "button" at bounding box center [39, 112] width 5 height 5
type input "*"
click at [207, 162] on div "C" at bounding box center [206, 160] width 10 height 10
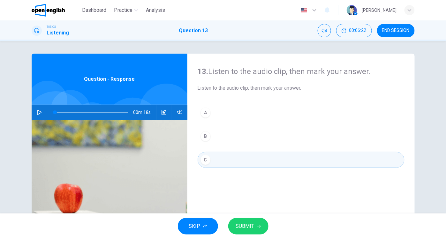
click at [239, 225] on span "SUBMIT" at bounding box center [245, 226] width 19 height 9
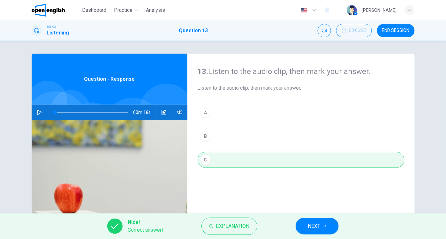
click at [323, 230] on button "NEXT" at bounding box center [317, 226] width 43 height 17
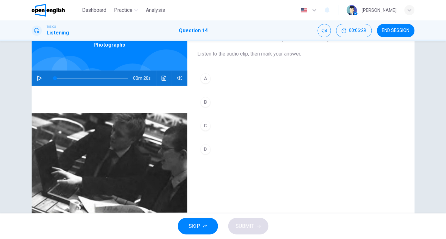
scroll to position [45, 0]
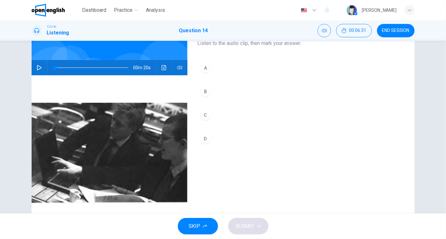
click at [38, 67] on icon "button" at bounding box center [39, 67] width 5 height 5
type input "*"
click at [162, 66] on icon "Click to see the audio transcription" at bounding box center [164, 67] width 5 height 5
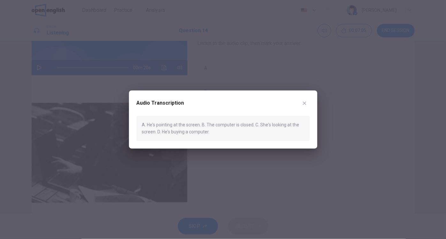
click at [304, 102] on icon "button" at bounding box center [304, 103] width 5 height 5
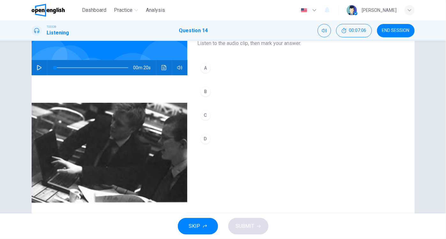
click at [202, 67] on div "A" at bounding box center [206, 68] width 10 height 10
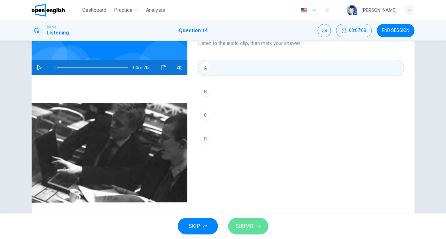
click at [245, 225] on span "SUBMIT" at bounding box center [245, 226] width 19 height 9
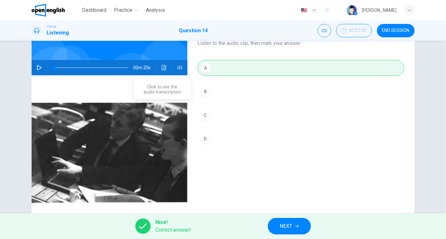
click at [162, 66] on icon "Click to see the audio transcription" at bounding box center [164, 67] width 5 height 5
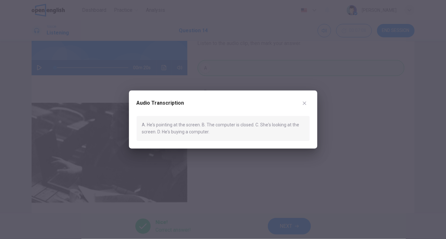
click at [302, 102] on button "button" at bounding box center [305, 103] width 10 height 10
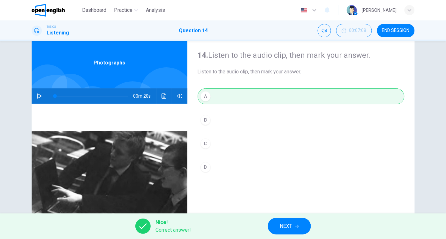
scroll to position [16, 0]
click at [292, 225] on span "NEXT" at bounding box center [286, 226] width 12 height 9
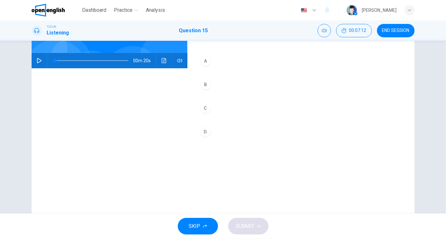
scroll to position [64, 0]
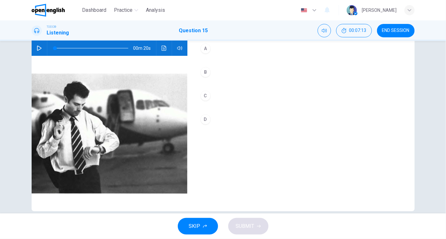
click at [37, 47] on icon "button" at bounding box center [39, 48] width 5 height 5
click at [205, 71] on div "B" at bounding box center [206, 72] width 10 height 10
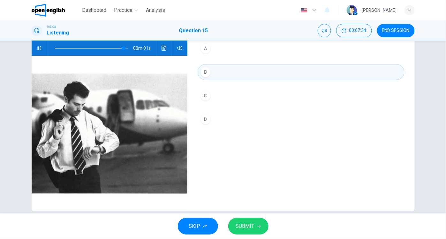
type input "*"
click at [246, 222] on span "SUBMIT" at bounding box center [245, 226] width 19 height 9
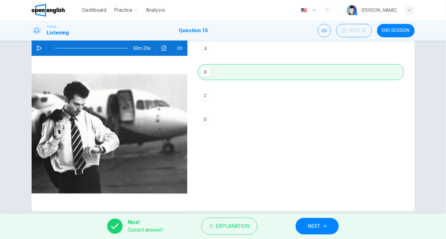
click at [322, 230] on button "NEXT" at bounding box center [317, 226] width 43 height 17
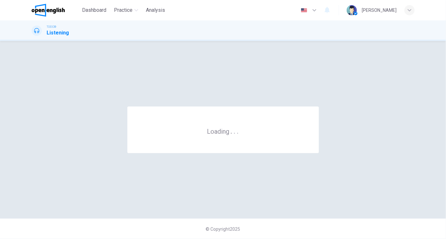
scroll to position [0, 0]
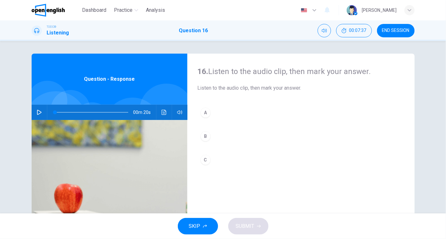
click at [37, 112] on icon "button" at bounding box center [39, 112] width 5 height 5
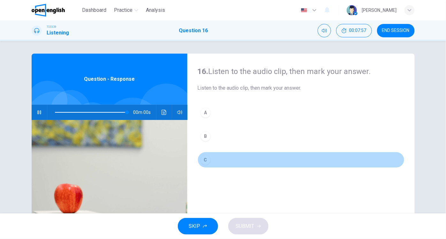
click at [205, 158] on div "C" at bounding box center [206, 160] width 10 height 10
type input "*"
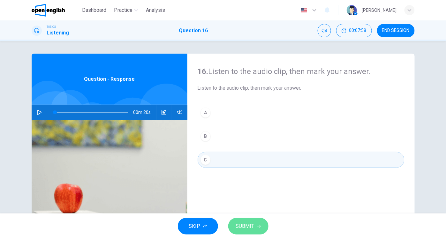
drag, startPoint x: 242, startPoint y: 222, endPoint x: 238, endPoint y: 220, distance: 4.7
click at [242, 222] on span "SUBMIT" at bounding box center [245, 226] width 19 height 9
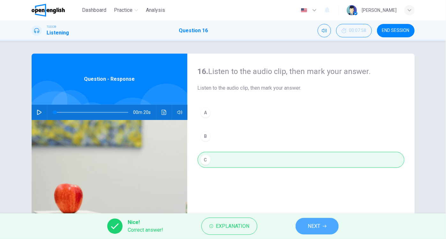
click at [317, 226] on span "NEXT" at bounding box center [314, 226] width 12 height 9
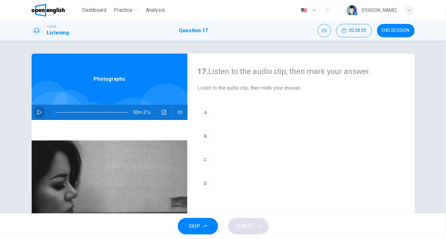
click at [38, 111] on icon "button" at bounding box center [39, 112] width 5 height 5
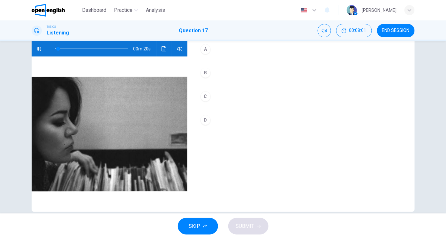
scroll to position [64, 0]
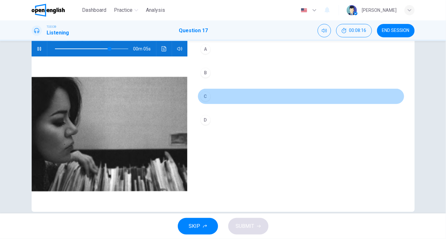
click at [206, 97] on div "C" at bounding box center [206, 96] width 10 height 10
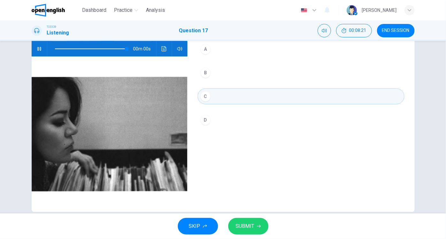
type input "*"
click at [242, 224] on span "SUBMIT" at bounding box center [245, 226] width 19 height 9
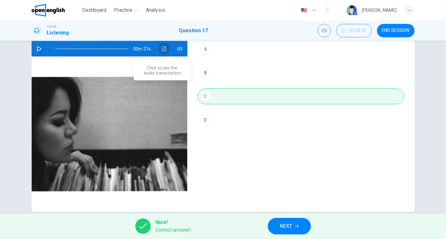
click at [162, 50] on icon "Click to see the audio transcription" at bounding box center [164, 48] width 5 height 5
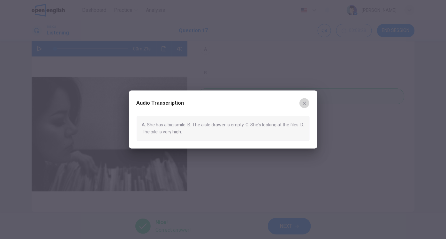
drag, startPoint x: 307, startPoint y: 105, endPoint x: 312, endPoint y: 127, distance: 21.9
click at [307, 105] on button "button" at bounding box center [305, 103] width 10 height 10
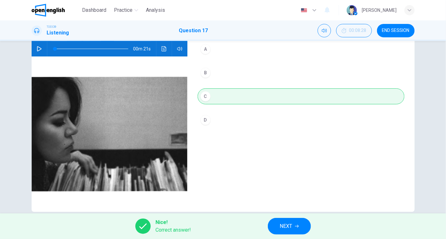
click at [289, 226] on span "NEXT" at bounding box center [286, 226] width 12 height 9
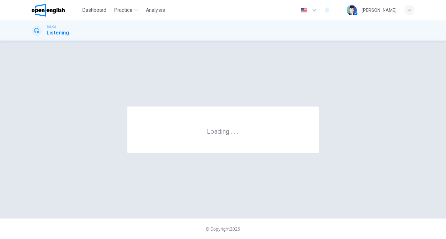
scroll to position [0, 0]
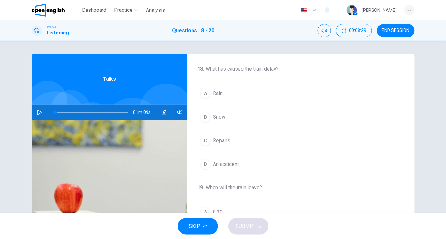
click at [37, 111] on icon "button" at bounding box center [39, 112] width 5 height 5
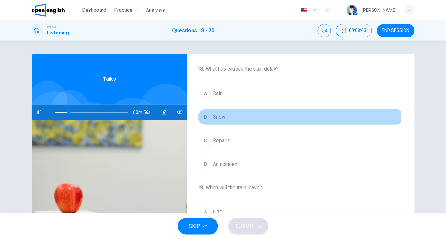
click at [202, 116] on div "B" at bounding box center [206, 117] width 10 height 10
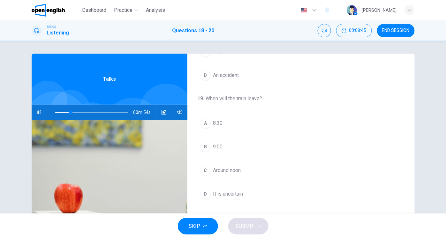
scroll to position [99, 0]
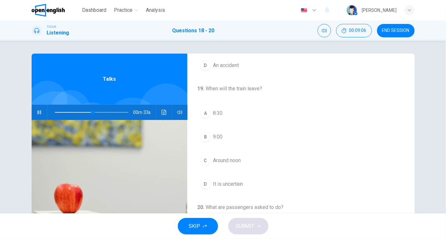
click at [205, 158] on div "C" at bounding box center [206, 161] width 10 height 10
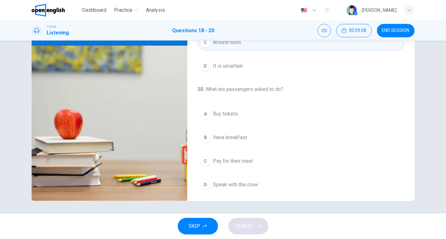
scroll to position [74, 0]
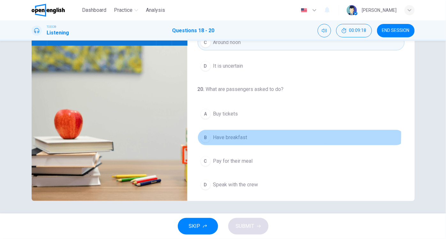
click at [202, 133] on div "B" at bounding box center [206, 138] width 10 height 10
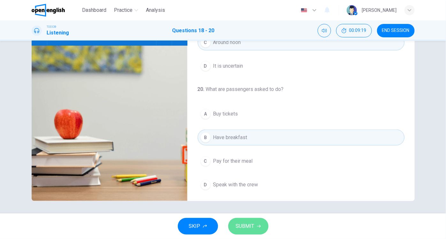
click at [250, 228] on span "SUBMIT" at bounding box center [245, 226] width 19 height 9
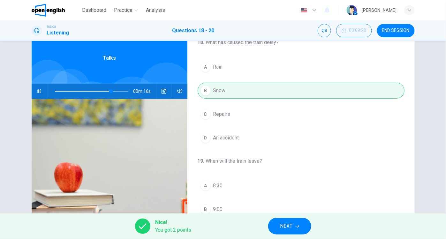
scroll to position [0, 0]
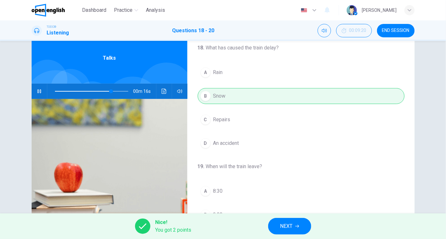
type input "**"
click at [278, 228] on button "NEXT" at bounding box center [289, 226] width 43 height 17
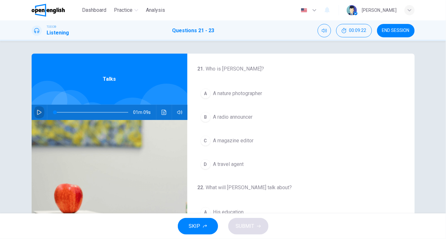
click at [37, 112] on icon "button" at bounding box center [39, 112] width 5 height 5
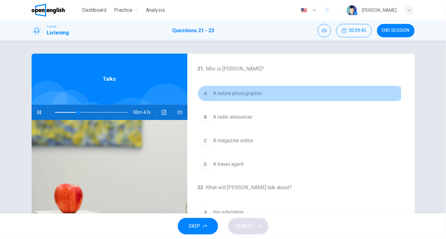
click at [203, 93] on div "A" at bounding box center [206, 94] width 10 height 10
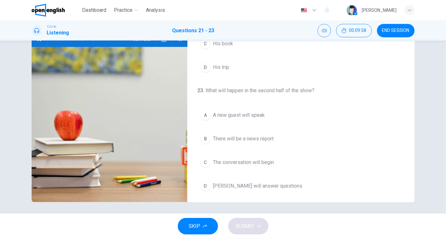
scroll to position [74, 0]
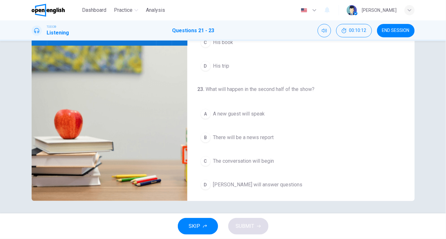
click at [205, 181] on div "D" at bounding box center [206, 185] width 10 height 10
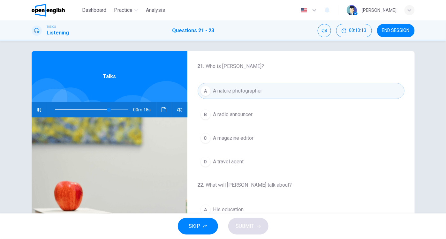
scroll to position [0, 0]
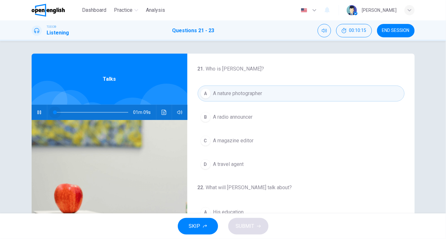
drag, startPoint x: 91, startPoint y: 111, endPoint x: 37, endPoint y: 107, distance: 53.8
click at [37, 109] on div "01m 09s" at bounding box center [110, 112] width 156 height 15
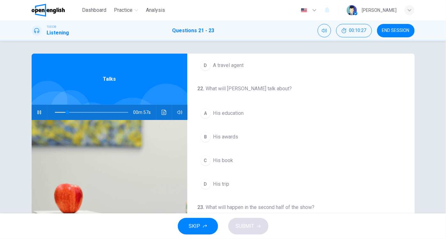
scroll to position [111, 0]
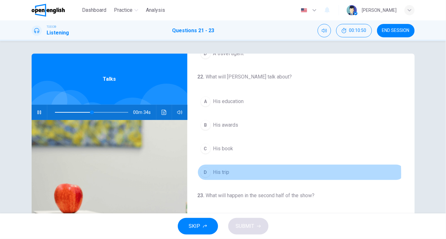
click at [206, 172] on div "D" at bounding box center [206, 172] width 10 height 10
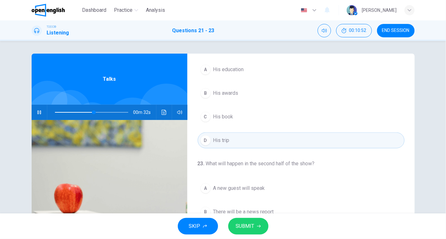
scroll to position [74, 0]
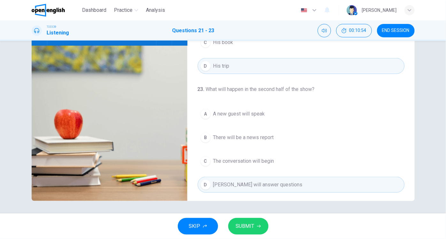
click at [240, 229] on span "SUBMIT" at bounding box center [245, 226] width 19 height 9
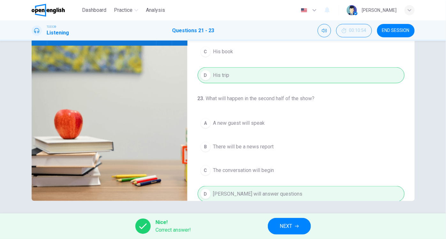
scroll to position [143, 0]
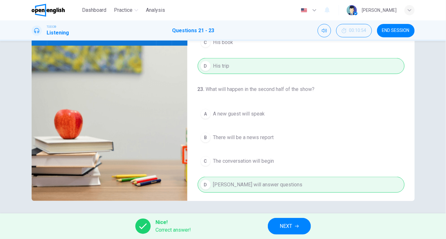
type input "**"
click at [281, 227] on span "NEXT" at bounding box center [286, 226] width 12 height 9
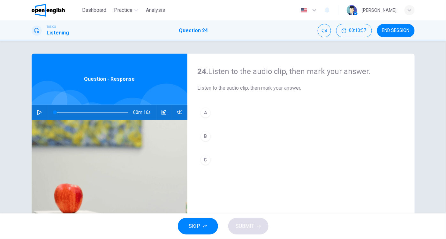
click at [37, 111] on icon "button" at bounding box center [39, 112] width 5 height 5
click at [202, 114] on div "A" at bounding box center [206, 113] width 10 height 10
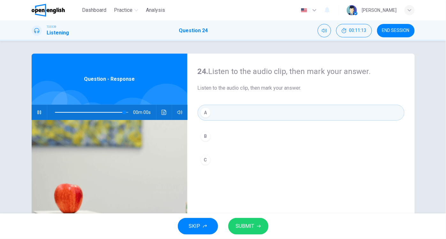
type input "*"
click at [243, 226] on span "SUBMIT" at bounding box center [245, 226] width 19 height 9
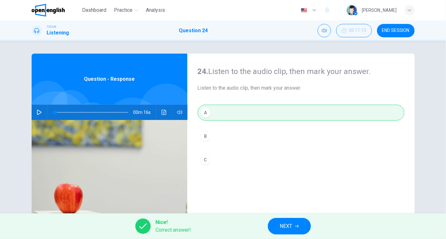
click at [288, 227] on span "NEXT" at bounding box center [286, 226] width 12 height 9
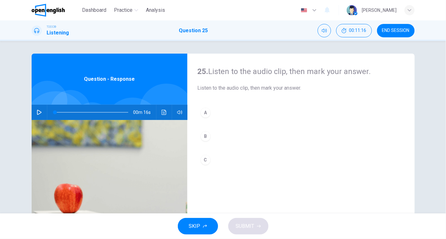
click at [38, 110] on icon "button" at bounding box center [39, 112] width 5 height 5
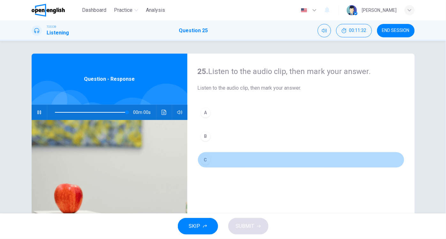
click at [204, 161] on div "C" at bounding box center [206, 160] width 10 height 10
type input "*"
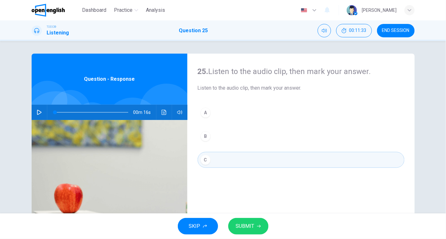
click at [247, 230] on span "SUBMIT" at bounding box center [245, 226] width 19 height 9
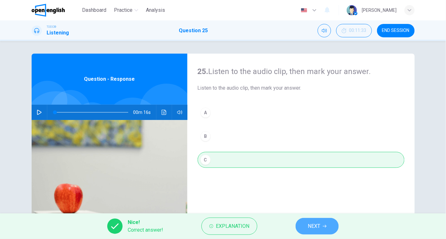
click at [315, 225] on span "NEXT" at bounding box center [314, 226] width 12 height 9
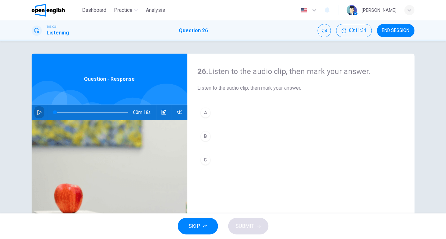
click at [37, 112] on icon "button" at bounding box center [39, 112] width 5 height 5
drag, startPoint x: 203, startPoint y: 157, endPoint x: 262, endPoint y: 176, distance: 62.1
click at [207, 157] on div "C" at bounding box center [206, 160] width 10 height 10
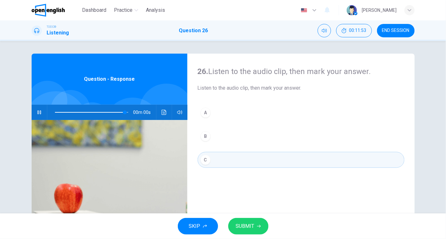
type input "*"
click at [252, 226] on span "SUBMIT" at bounding box center [245, 226] width 19 height 9
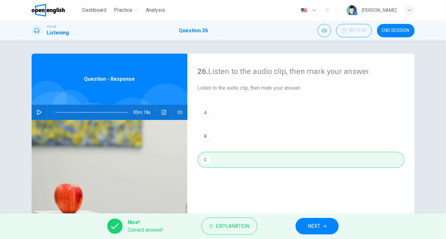
click at [315, 226] on span "NEXT" at bounding box center [314, 226] width 12 height 9
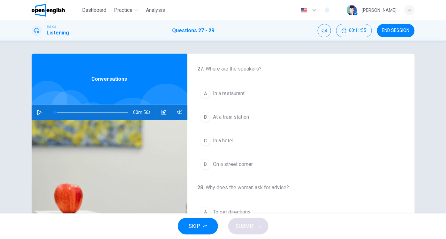
click at [37, 112] on icon "button" at bounding box center [39, 112] width 5 height 5
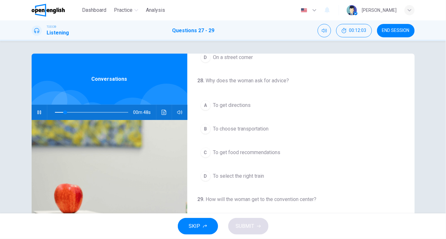
scroll to position [113, 0]
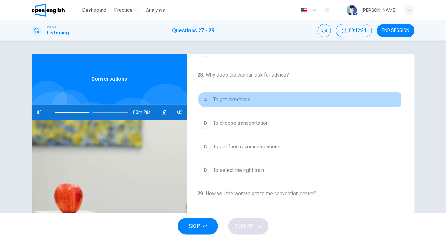
click at [206, 97] on div "A" at bounding box center [206, 100] width 10 height 10
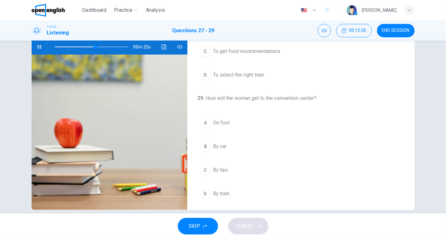
scroll to position [74, 0]
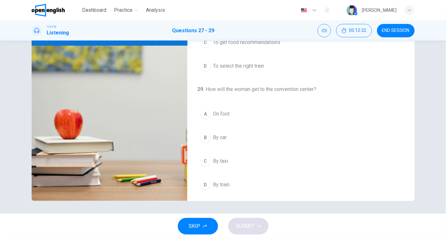
click at [205, 112] on div "A" at bounding box center [206, 114] width 10 height 10
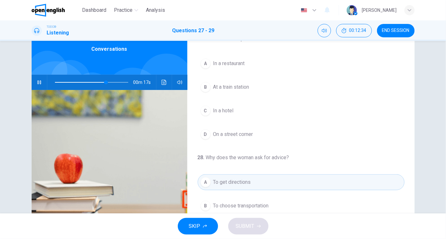
scroll to position [15, 0]
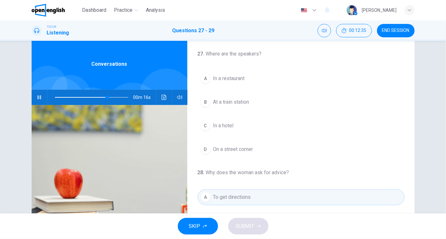
click at [203, 126] on div "C" at bounding box center [206, 126] width 10 height 10
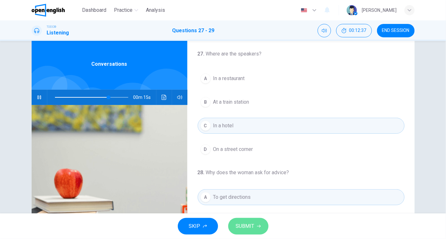
click at [246, 230] on span "SUBMIT" at bounding box center [245, 226] width 19 height 9
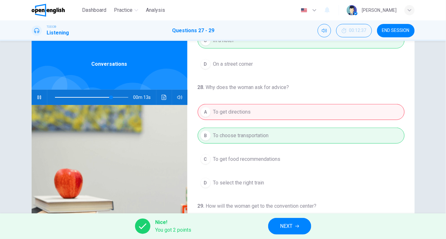
scroll to position [85, 0]
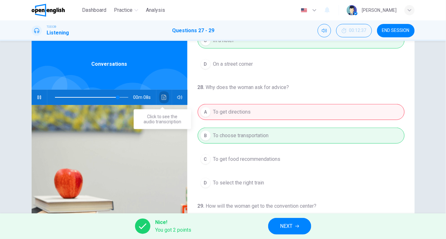
click at [162, 98] on icon "Click to see the audio transcription" at bounding box center [164, 97] width 5 height 5
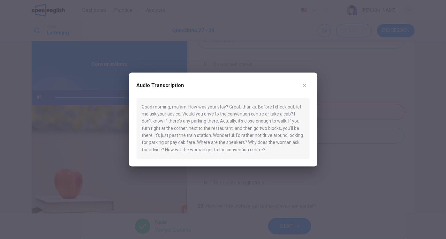
type input "*"
click at [307, 85] on icon "button" at bounding box center [304, 85] width 5 height 5
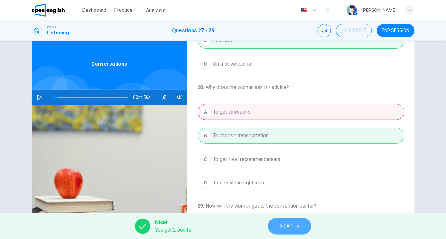
click at [276, 226] on button "NEXT" at bounding box center [289, 226] width 43 height 17
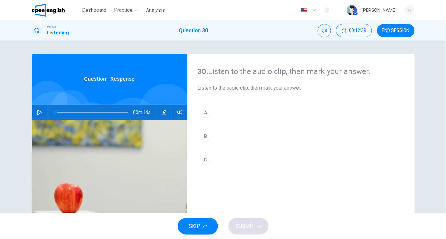
click at [37, 113] on icon "button" at bounding box center [39, 112] width 5 height 5
click at [37, 112] on icon "button" at bounding box center [39, 112] width 5 height 5
click at [40, 112] on icon "button" at bounding box center [39, 112] width 5 height 5
click at [162, 113] on icon "Click to see the audio transcription" at bounding box center [164, 112] width 5 height 5
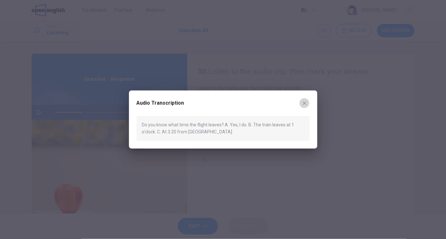
click at [307, 104] on button "button" at bounding box center [305, 103] width 10 height 10
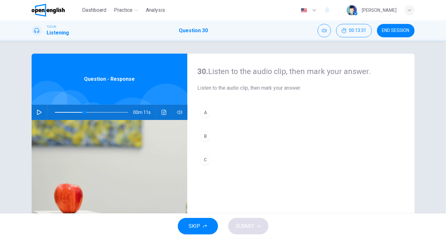
click at [204, 159] on div "C" at bounding box center [206, 160] width 10 height 10
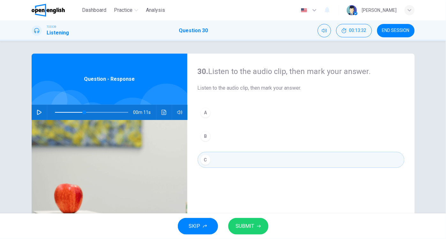
click at [242, 227] on span "SUBMIT" at bounding box center [245, 226] width 19 height 9
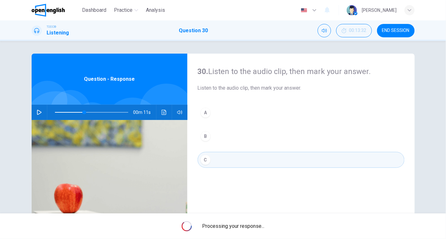
type input "**"
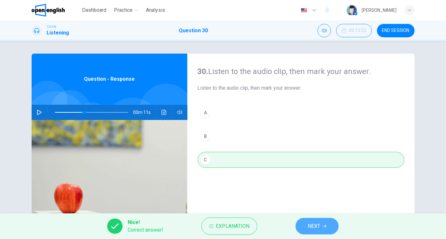
click at [318, 225] on span "NEXT" at bounding box center [314, 226] width 12 height 9
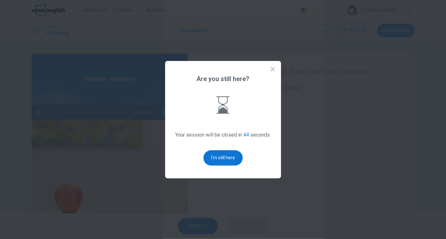
click at [220, 159] on button "I'm still here" at bounding box center [223, 158] width 39 height 15
